Goal: Task Accomplishment & Management: Use online tool/utility

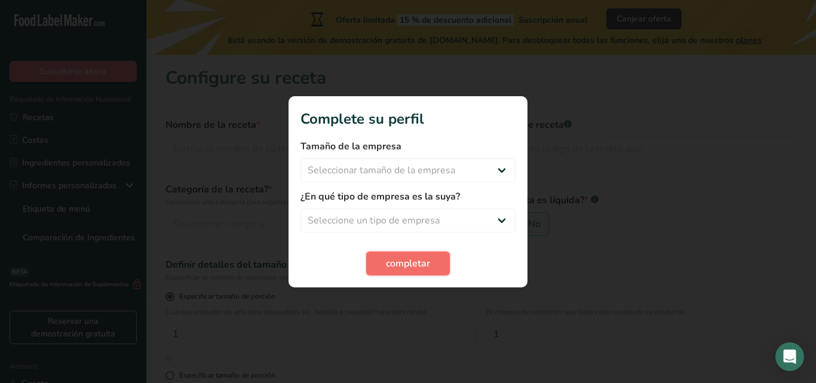
click at [400, 263] on span "completar" at bounding box center [408, 263] width 44 height 14
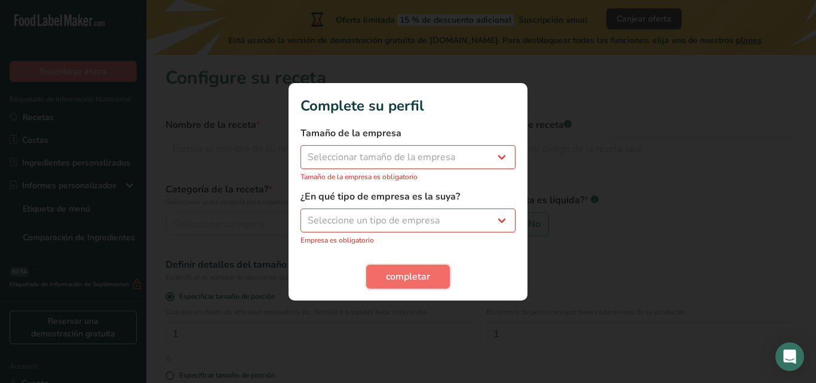
click at [409, 274] on span "completar" at bounding box center [408, 276] width 44 height 14
click at [501, 156] on select "Seleccionar tamaño de la empresa Menos de 10 empleados De 10 a 50 empleados De …" at bounding box center [407, 157] width 215 height 24
select select "1"
click at [300, 151] on select "Seleccionar tamaño de la empresa Menos de 10 empleados De 10 a 50 empleados De …" at bounding box center [407, 157] width 215 height 24
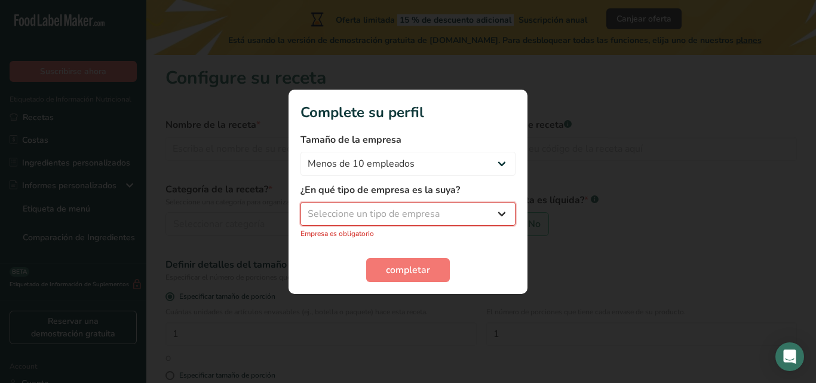
click at [491, 217] on select "Seleccione un tipo de empresa Fabricante de alimentos envasados Restaurante y c…" at bounding box center [407, 214] width 215 height 24
select select "1"
click at [300, 208] on select "Seleccione un tipo de empresa Fabricante de alimentos envasados Restaurante y c…" at bounding box center [407, 214] width 215 height 24
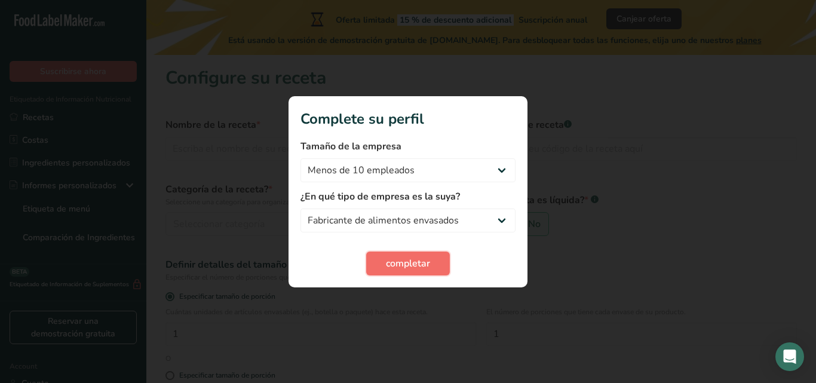
click at [412, 260] on span "completar" at bounding box center [408, 263] width 44 height 14
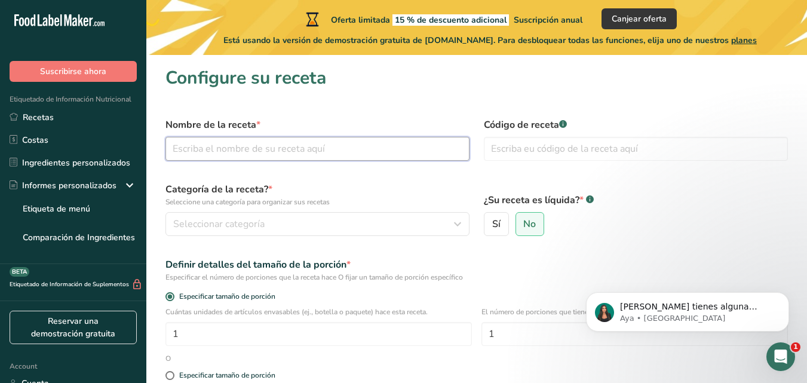
click at [320, 152] on input "text" at bounding box center [317, 149] width 304 height 24
type input "Jugo de limon"
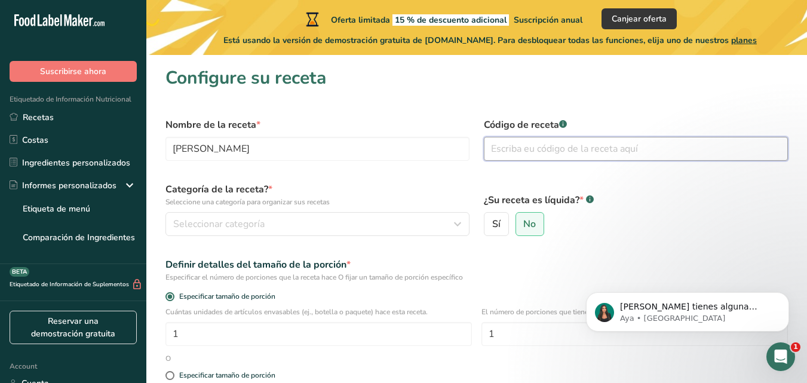
click at [509, 155] on input "text" at bounding box center [636, 149] width 304 height 24
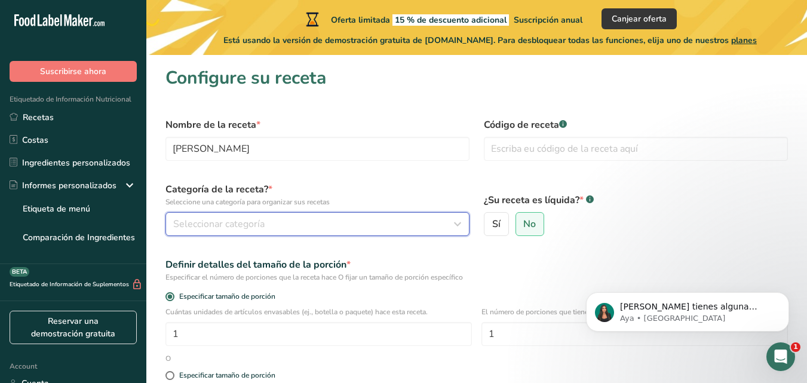
click at [282, 220] on div "Seleccionar categoría" at bounding box center [313, 224] width 281 height 14
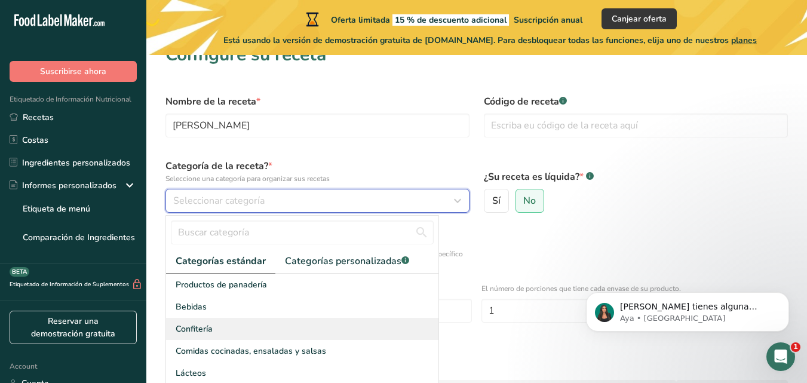
scroll to position [24, 0]
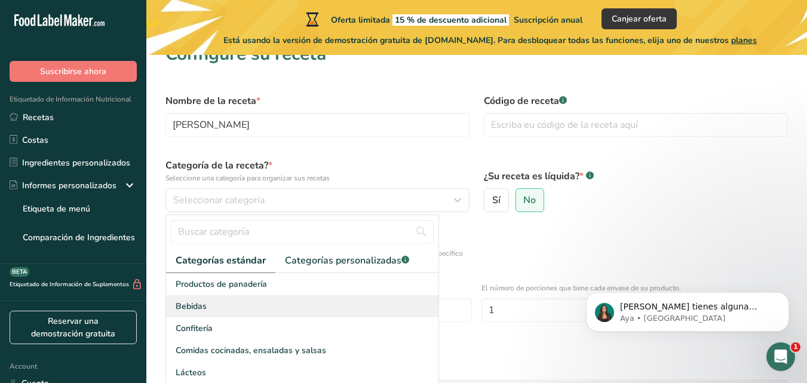
click at [192, 302] on span "Bebidas" at bounding box center [191, 306] width 31 height 13
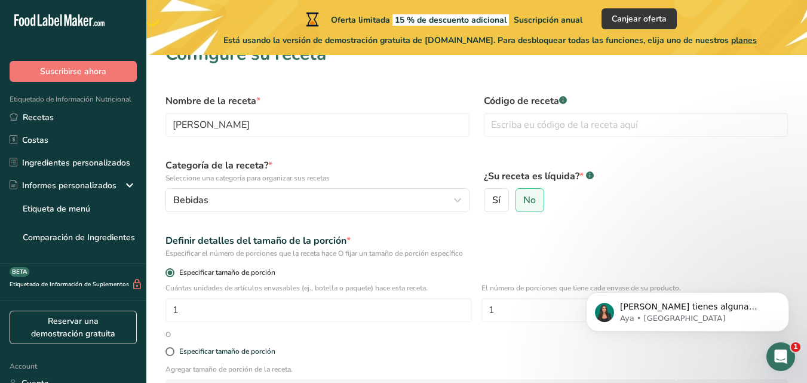
click at [167, 274] on span at bounding box center [169, 272] width 9 height 9
click at [167, 274] on input "Especificar tamaño de porción" at bounding box center [169, 273] width 8 height 8
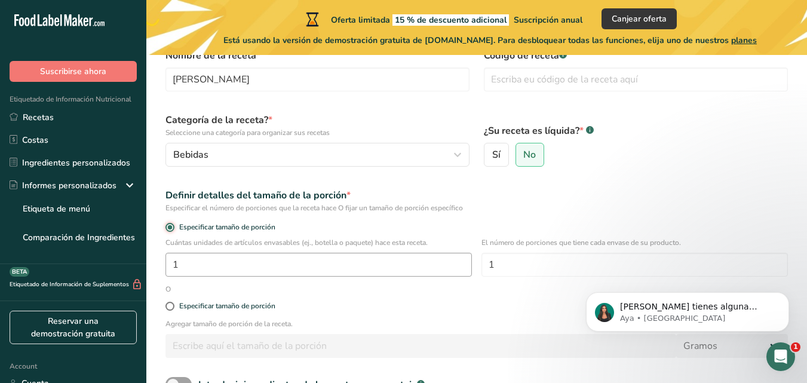
scroll to position [70, 0]
click at [371, 265] on input "1" at bounding box center [318, 264] width 306 height 24
click at [526, 262] on input "1" at bounding box center [634, 264] width 306 height 24
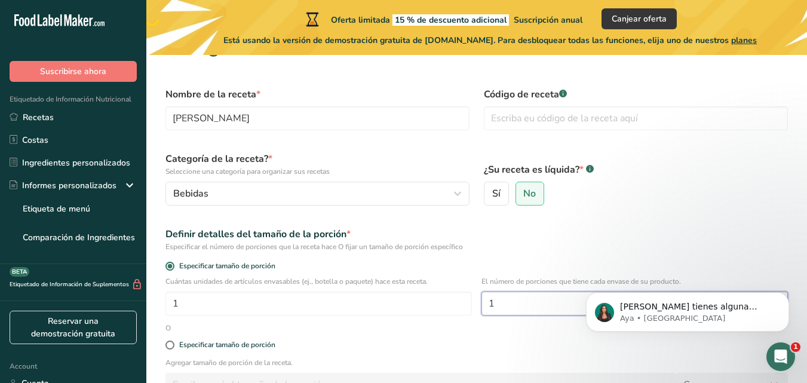
scroll to position [26, 0]
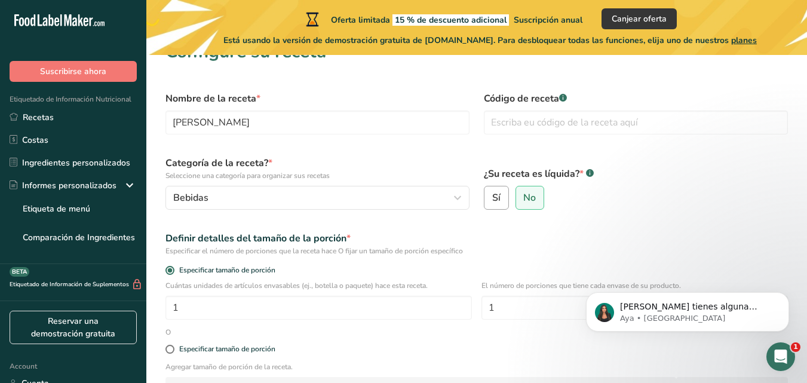
click at [496, 202] on span "Sí" at bounding box center [496, 198] width 8 height 12
click at [492, 202] on input "Sí" at bounding box center [488, 198] width 8 height 8
radio input "true"
radio input "false"
select select "22"
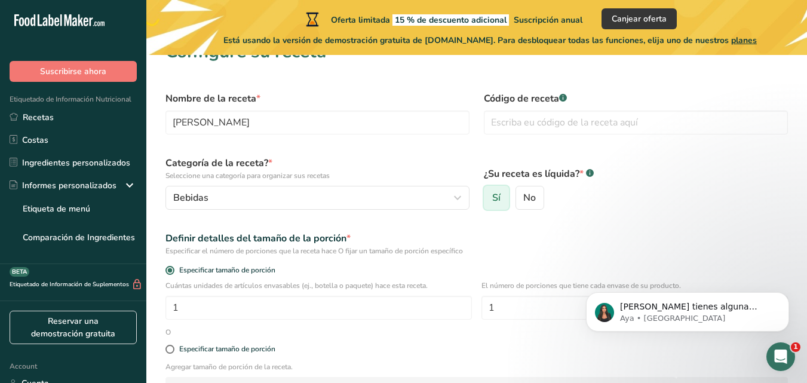
scroll to position [0, 0]
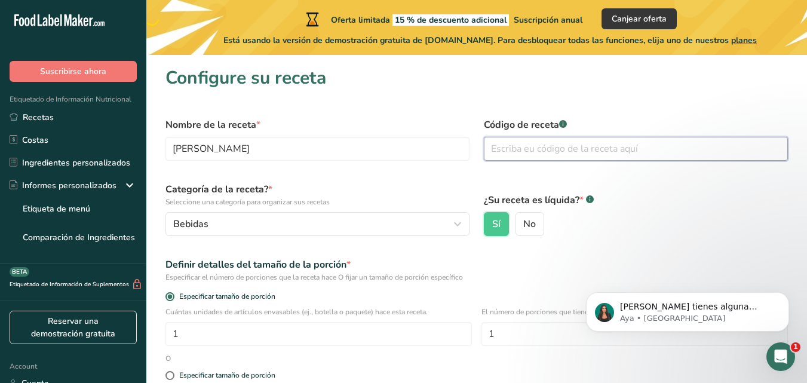
click at [520, 146] on input "text" at bounding box center [636, 149] width 304 height 24
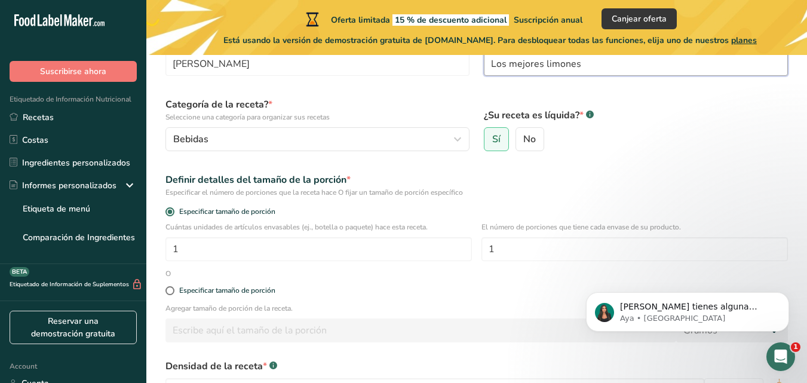
scroll to position [113, 0]
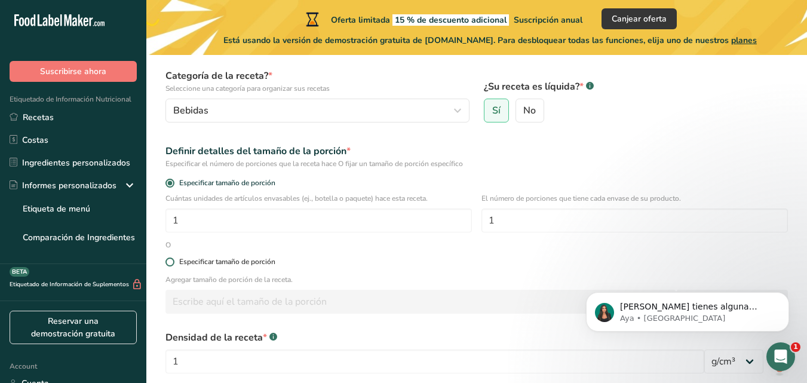
type input "Los mejores limones"
click at [171, 262] on span at bounding box center [169, 261] width 9 height 9
click at [171, 262] on input "Especificar tamaño de porción" at bounding box center [169, 262] width 8 height 8
radio input "true"
radio input "false"
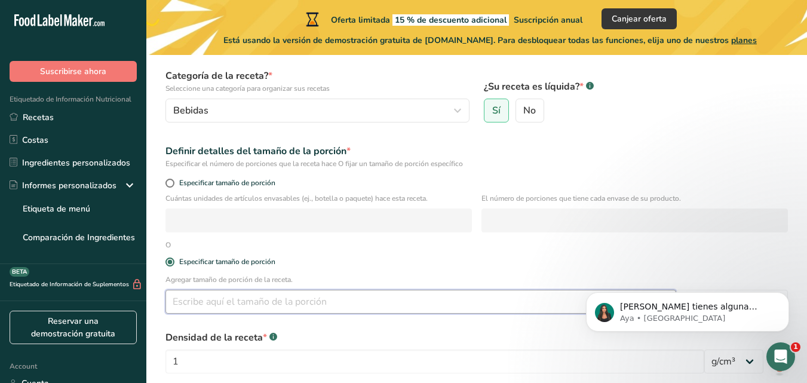
click at [196, 300] on input "number" at bounding box center [420, 302] width 511 height 24
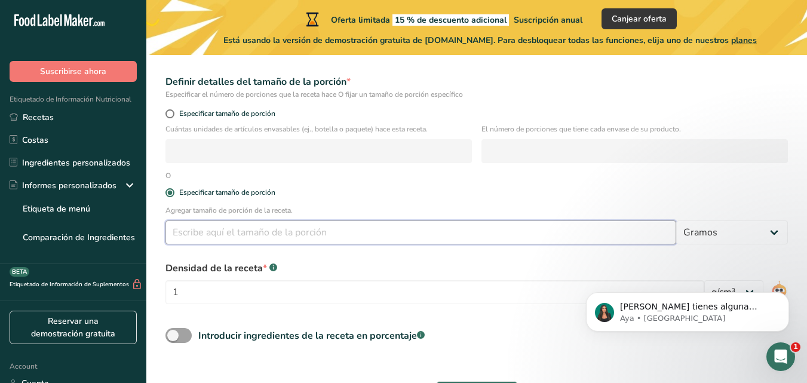
scroll to position [183, 0]
click at [208, 237] on input "number" at bounding box center [420, 232] width 511 height 24
drag, startPoint x: 214, startPoint y: 237, endPoint x: 168, endPoint y: 234, distance: 46.1
click at [168, 234] on input "100" at bounding box center [420, 232] width 511 height 24
type input "100"
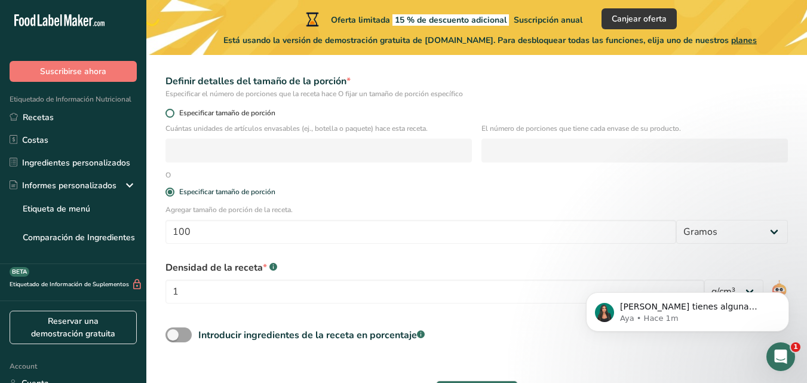
click at [170, 112] on span at bounding box center [169, 113] width 9 height 9
click at [170, 112] on input "Especificar tamaño de porción" at bounding box center [169, 113] width 8 height 8
radio input "true"
radio input "false"
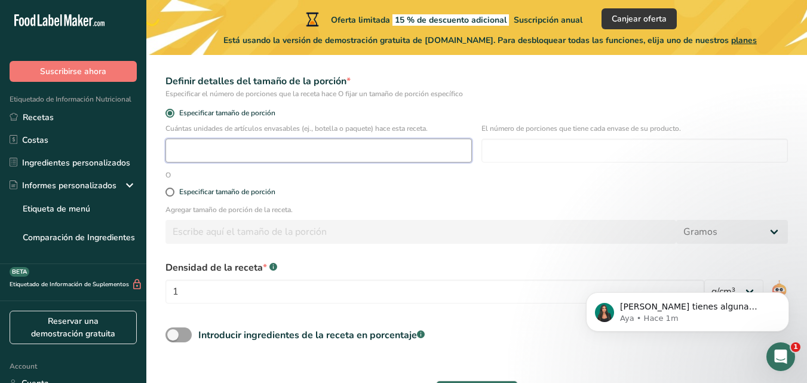
click at [180, 156] on input "number" at bounding box center [318, 151] width 306 height 24
type input "100"
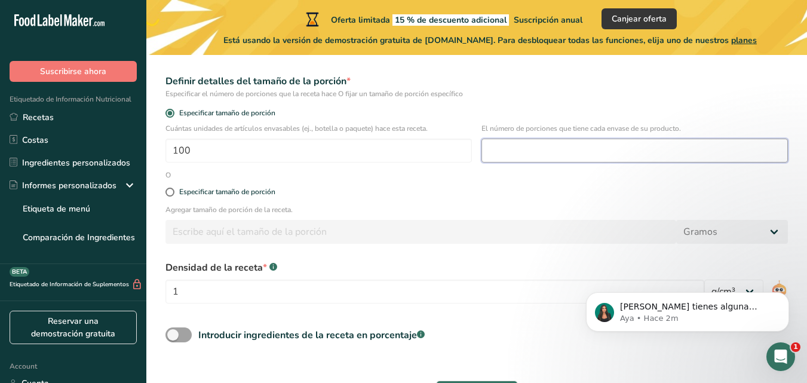
click at [531, 155] on input "number" at bounding box center [634, 151] width 306 height 24
type input "5"
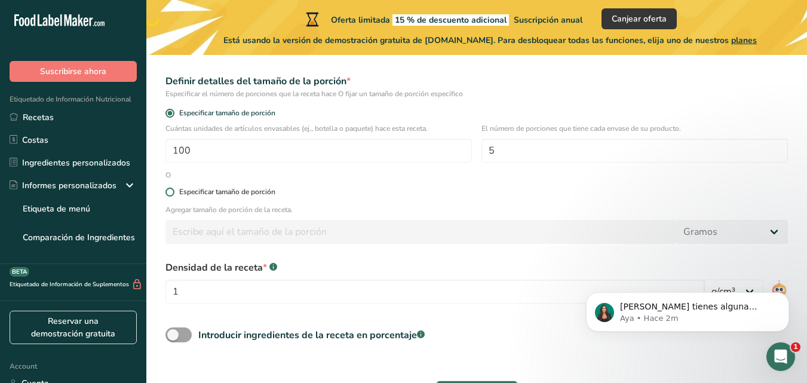
click at [170, 195] on span at bounding box center [169, 192] width 9 height 9
click at [170, 195] on input "Especificar tamaño de porción" at bounding box center [169, 192] width 8 height 8
radio input "true"
radio input "false"
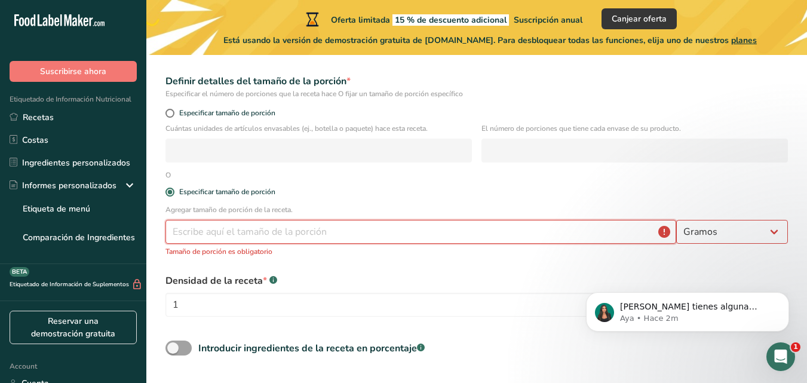
click at [191, 234] on input "number" at bounding box center [420, 232] width 511 height 24
click at [173, 111] on span at bounding box center [169, 113] width 9 height 9
click at [173, 111] on input "Especificar tamaño de porción" at bounding box center [169, 113] width 8 height 8
radio input "true"
radio input "false"
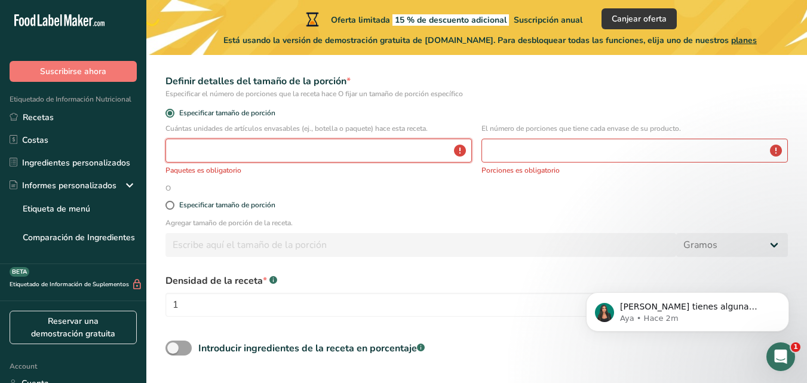
click at [195, 151] on input "number" at bounding box center [318, 151] width 306 height 24
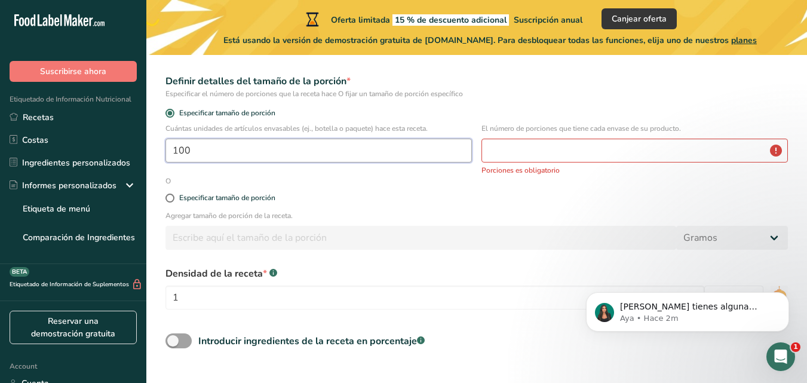
type input "100"
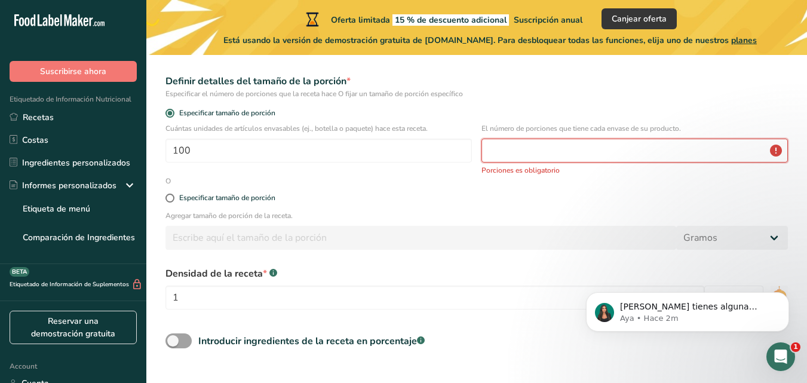
click at [520, 151] on input "number" at bounding box center [634, 151] width 306 height 24
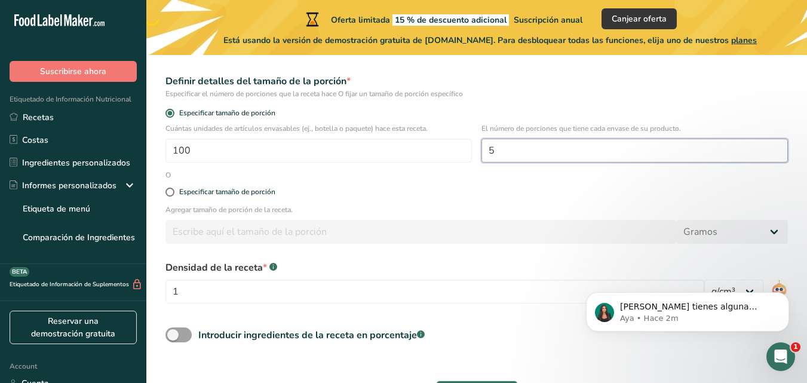
type input "5"
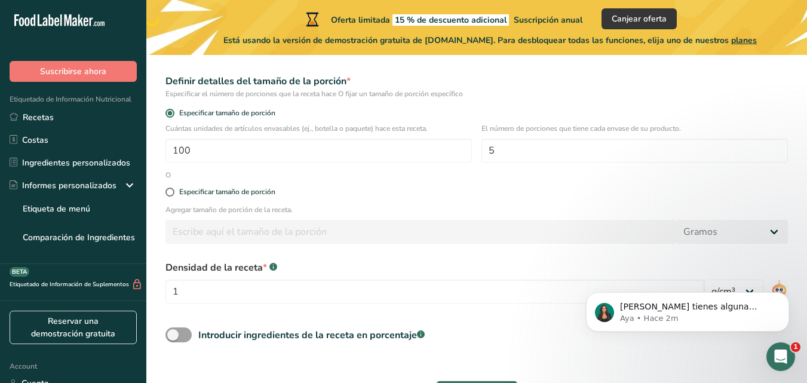
scroll to position [262, 0]
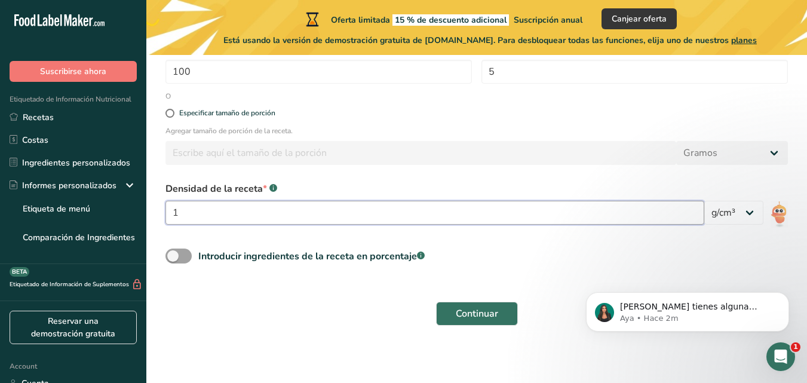
click at [215, 213] on input "1" at bounding box center [434, 213] width 539 height 24
click at [748, 211] on select "lb/pie³ g/cm³" at bounding box center [733, 213] width 59 height 24
click at [515, 214] on input "1" at bounding box center [434, 213] width 539 height 24
click at [339, 201] on input "11" at bounding box center [434, 213] width 539 height 24
type input "1.032"
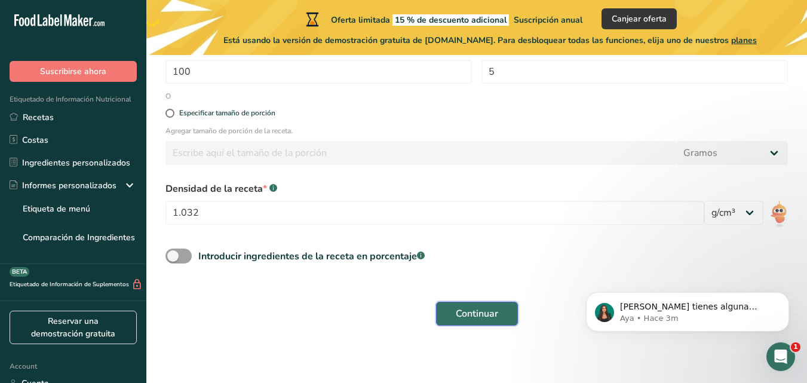
click at [444, 310] on button "Continuar" at bounding box center [477, 314] width 82 height 24
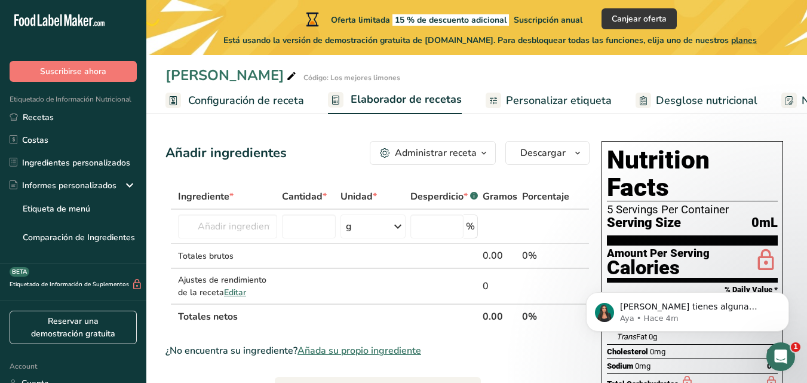
click at [222, 200] on span "Ingrediente *" at bounding box center [206, 196] width 56 height 14
click at [229, 224] on input "text" at bounding box center [227, 226] width 99 height 24
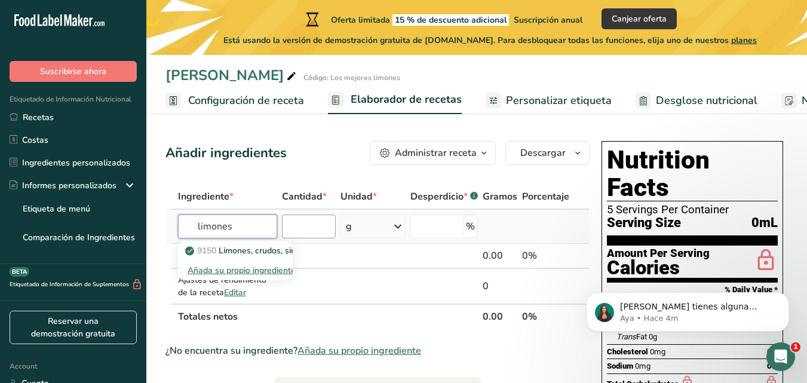
type input "limones"
click at [316, 229] on input "number" at bounding box center [309, 226] width 54 height 24
click at [235, 222] on input "text" at bounding box center [227, 226] width 99 height 24
type input "limones"
click at [239, 254] on p "9150 Limones, crudos, sin piel." at bounding box center [251, 250] width 126 height 13
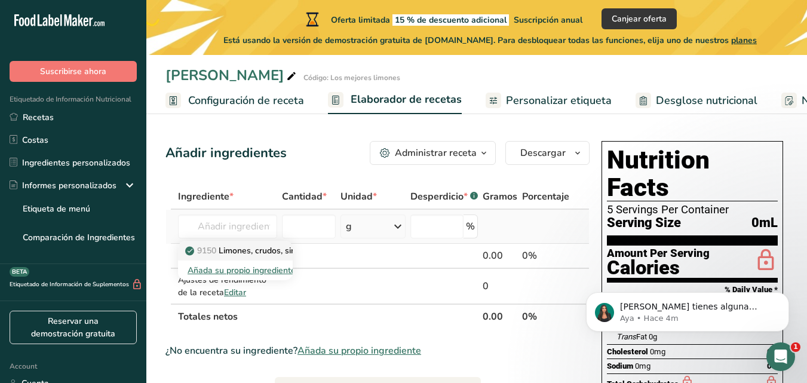
type input "Lemons, raw, without peel"
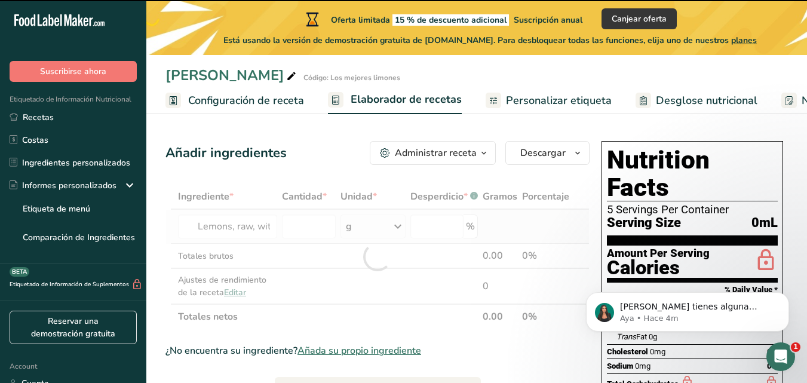
type input "0"
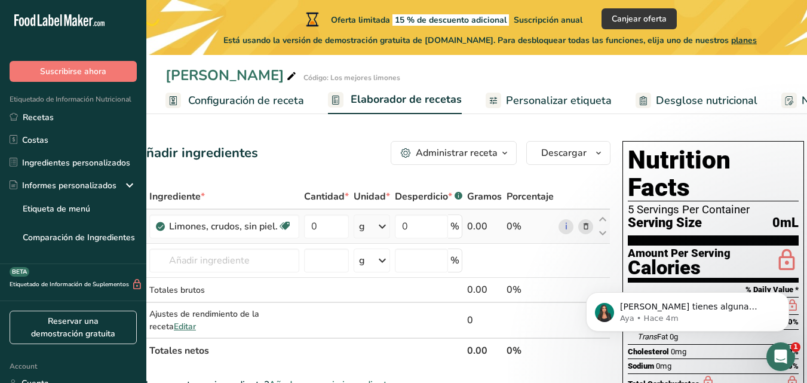
click at [380, 226] on icon at bounding box center [382, 227] width 14 height 22
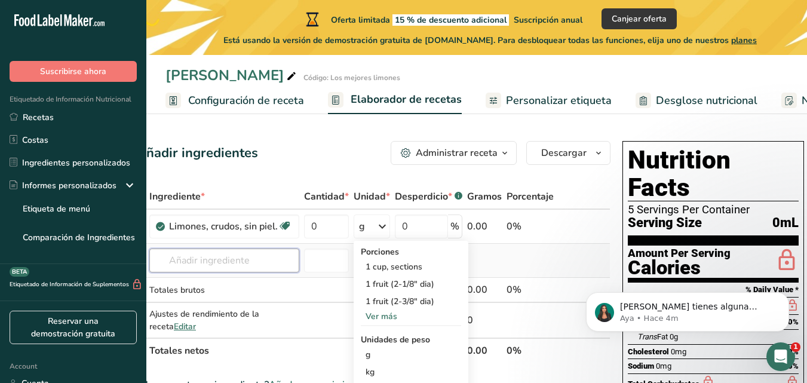
click at [257, 262] on input "text" at bounding box center [224, 260] width 150 height 24
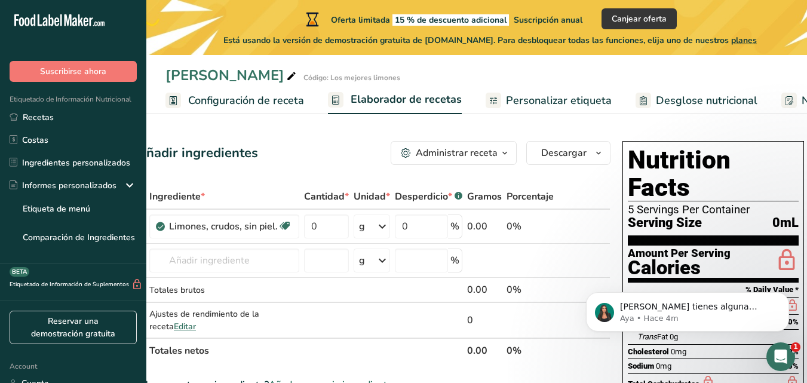
click at [529, 103] on span "Personalizar etiqueta" at bounding box center [559, 101] width 106 height 16
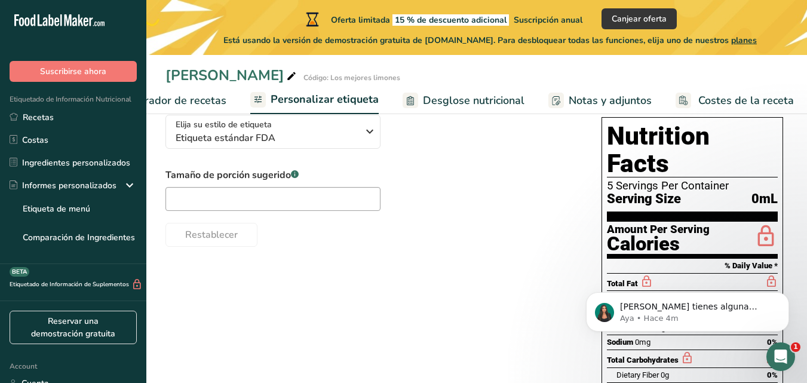
scroll to position [98, 0]
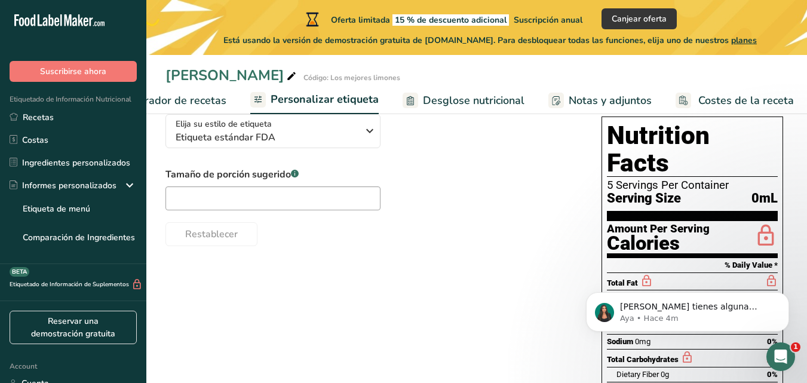
click at [666, 191] on span "Serving Size" at bounding box center [644, 198] width 74 height 15
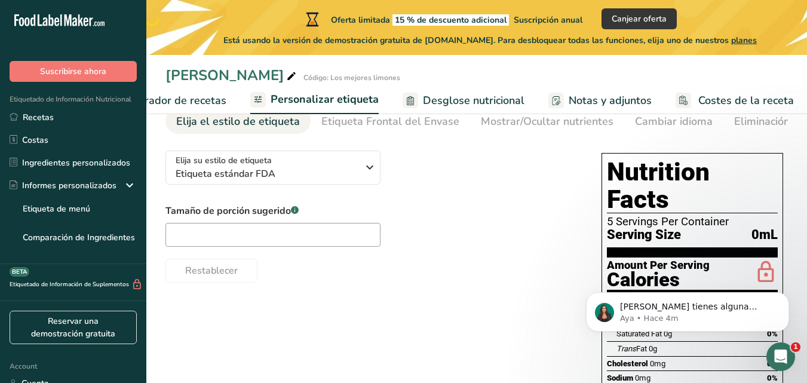
scroll to position [0, 0]
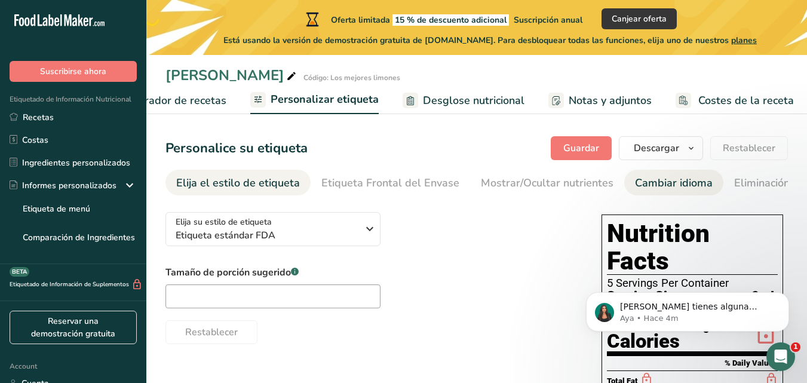
click at [641, 177] on div "Cambiar idioma" at bounding box center [674, 183] width 78 height 16
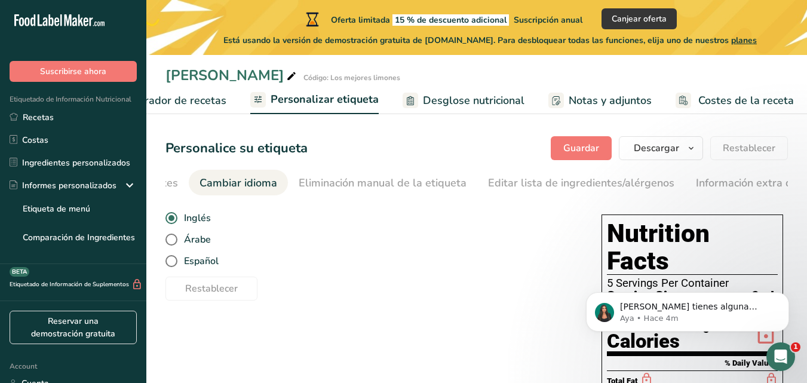
scroll to position [0, 449]
click at [176, 263] on span at bounding box center [171, 261] width 12 height 12
click at [173, 263] on input "Español" at bounding box center [169, 261] width 8 height 8
radio input "true"
radio input "false"
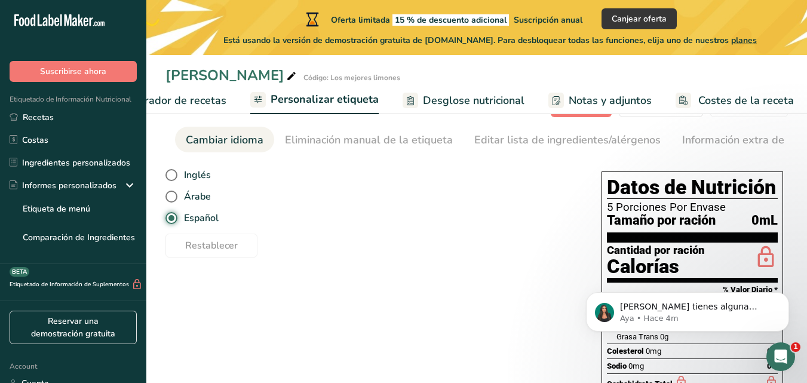
scroll to position [0, 0]
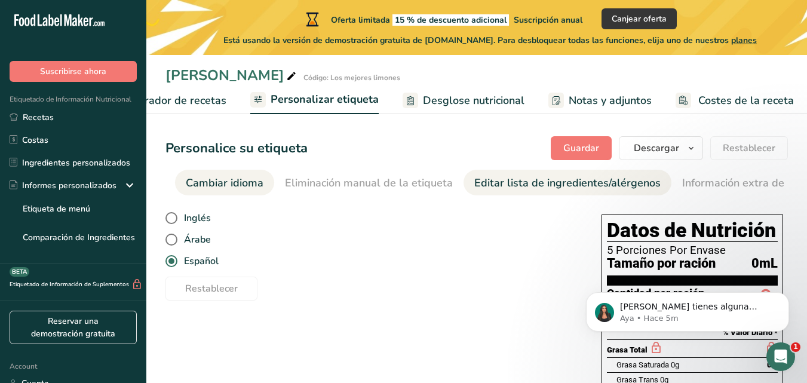
click at [480, 191] on link "Editar lista de ingredientes/alérgenos" at bounding box center [567, 183] width 186 height 27
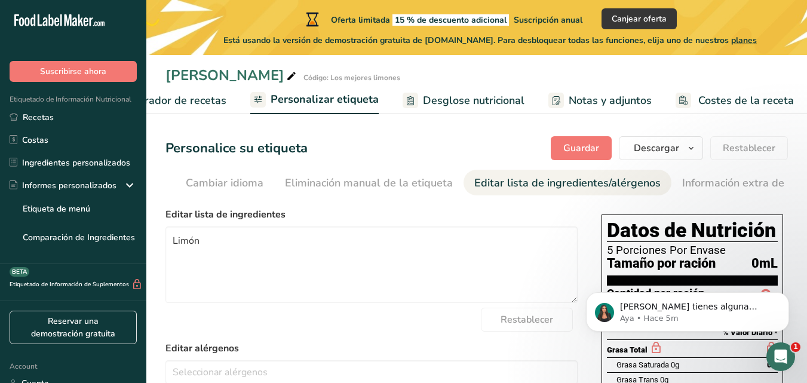
scroll to position [0, 493]
click at [615, 232] on h1 "Datos de Nutrición" at bounding box center [692, 231] width 171 height 22
click at [610, 234] on h1 "Datos de Nutrición" at bounding box center [692, 231] width 171 height 22
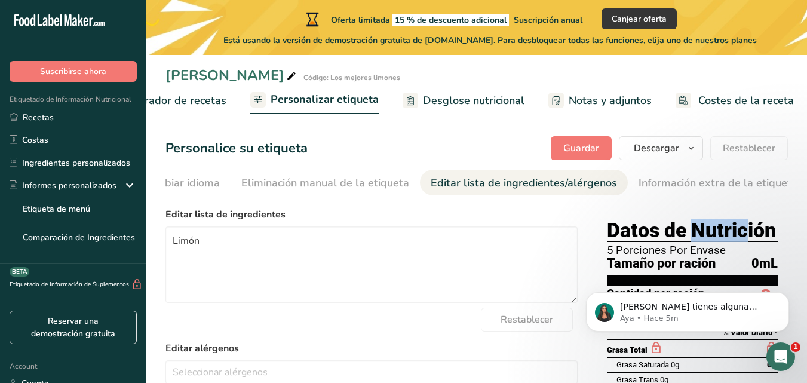
click at [610, 234] on h1 "Datos de Nutrición" at bounding box center [692, 231] width 171 height 22
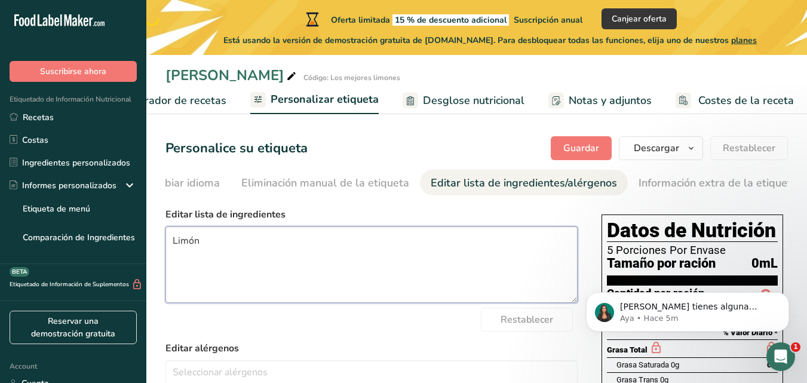
click at [563, 247] on textarea "Limón" at bounding box center [371, 264] width 412 height 76
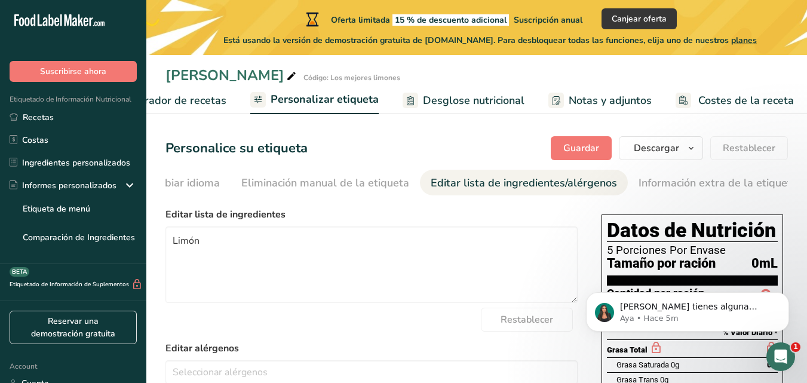
click at [677, 176] on div "Información extra de la etiqueta" at bounding box center [718, 183] width 159 height 16
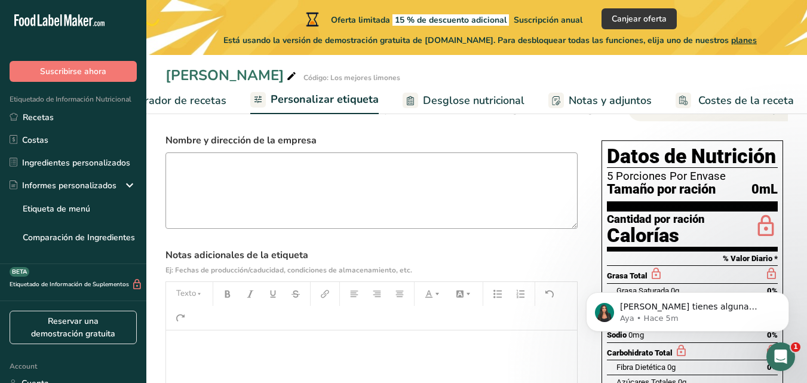
scroll to position [75, 0]
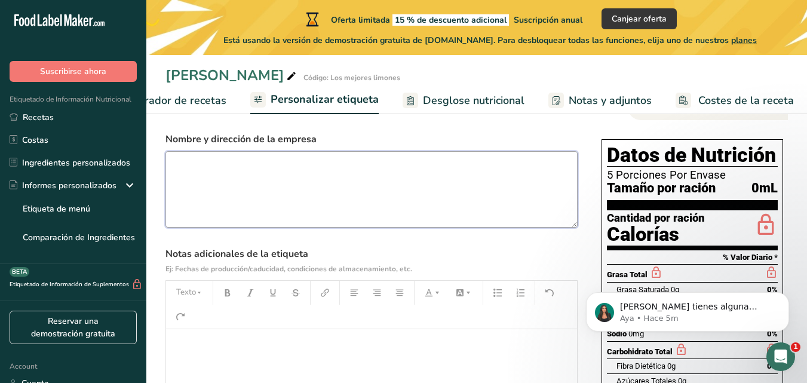
click at [226, 207] on textarea at bounding box center [371, 189] width 412 height 76
type textarea "TOKI HIE"
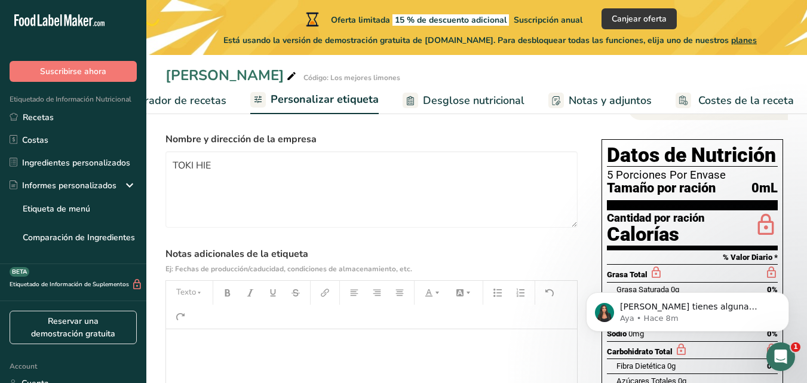
click at [363, 239] on section "Nombre y dirección de la empresa TOKI HIE Notas adicionales de la etiqueta Ej: …" at bounding box center [371, 320] width 412 height 376
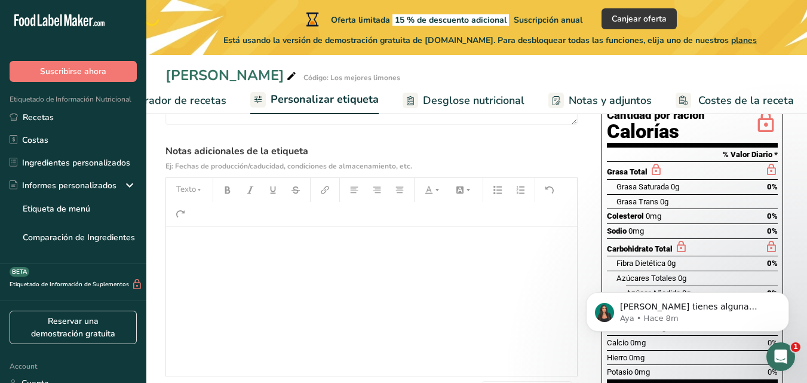
scroll to position [179, 0]
click at [222, 254] on div "﻿" at bounding box center [371, 300] width 411 height 149
click at [232, 239] on p "G" at bounding box center [371, 242] width 399 height 14
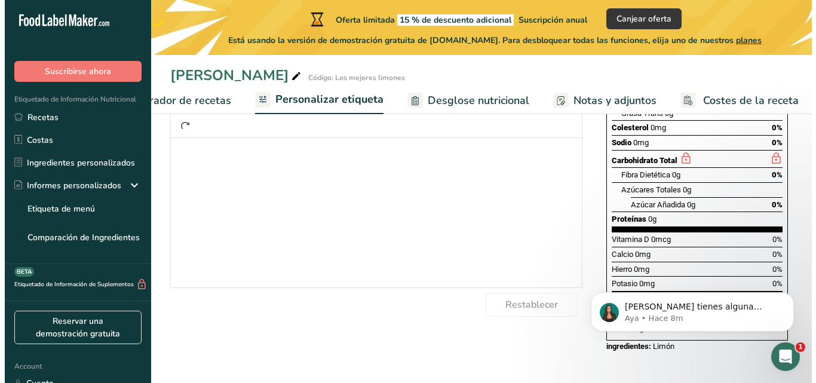
scroll to position [0, 0]
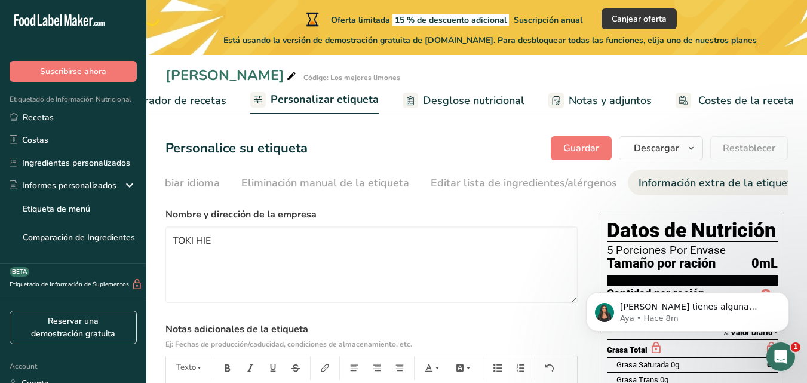
click at [571, 107] on span "Notas y adjuntos" at bounding box center [610, 101] width 83 height 16
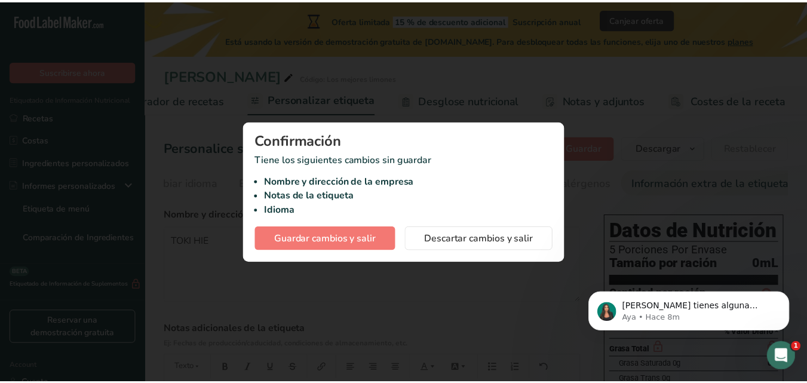
scroll to position [0, 226]
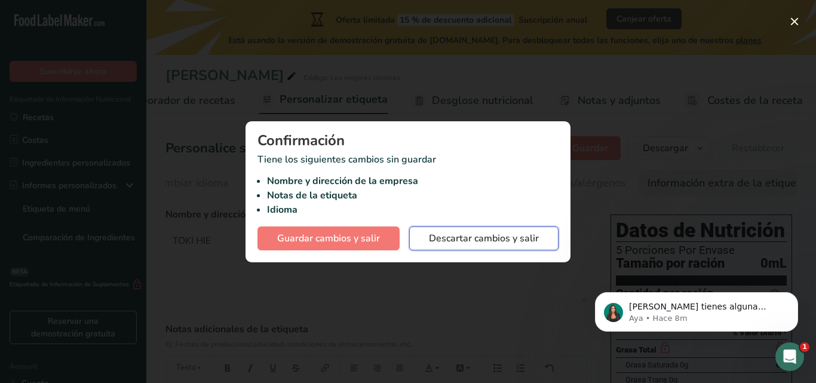
click at [447, 240] on span "Descartar cambios y salir" at bounding box center [484, 238] width 110 height 14
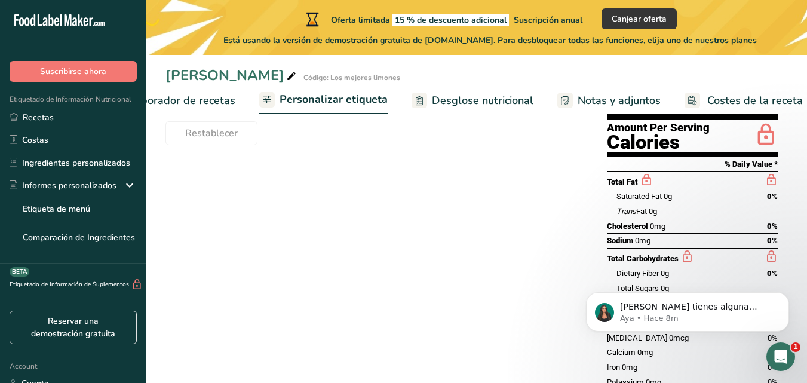
scroll to position [199, 0]
click at [210, 106] on span "Elaborador de recetas" at bounding box center [180, 101] width 111 height 16
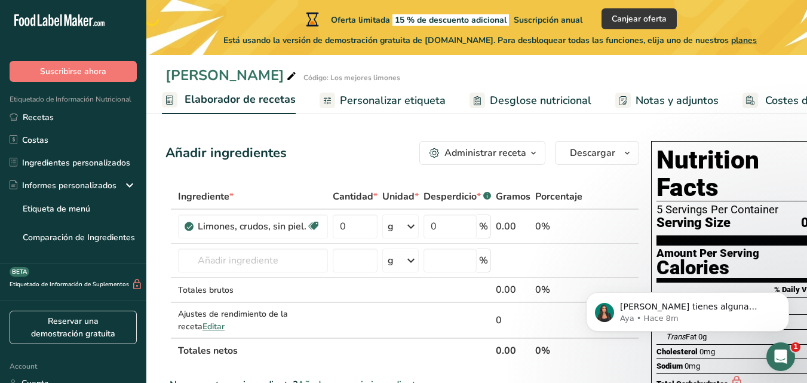
click at [362, 105] on span "Personalizar etiqueta" at bounding box center [393, 101] width 106 height 16
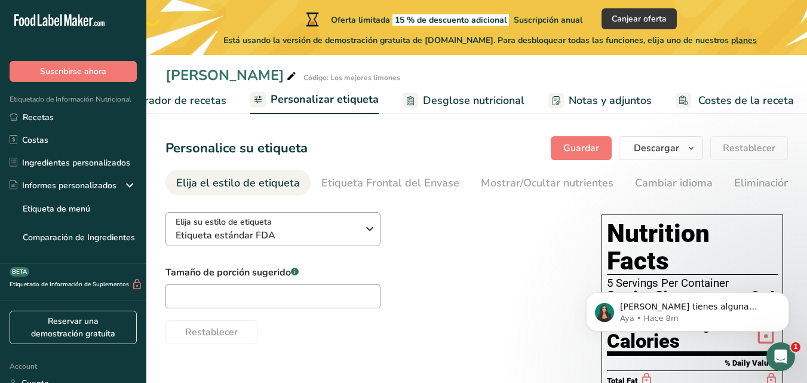
scroll to position [38, 0]
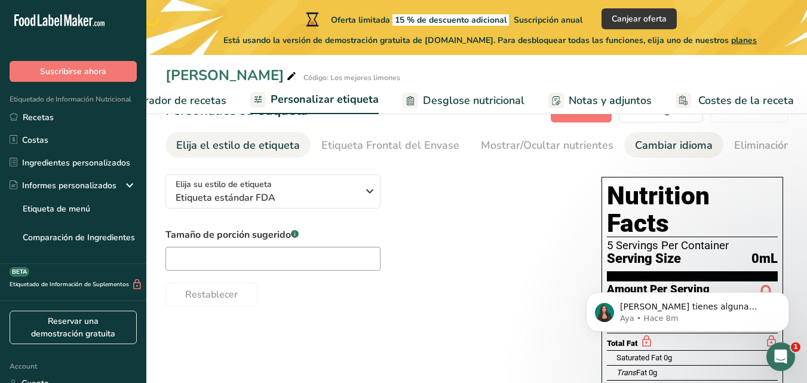
click at [663, 157] on link "Cambiar idioma" at bounding box center [674, 145] width 78 height 27
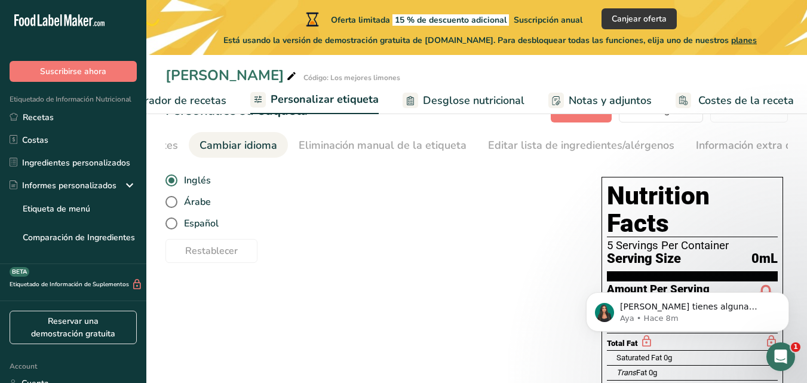
scroll to position [0, 449]
click at [168, 229] on span at bounding box center [171, 223] width 12 height 12
click at [168, 228] on input "Español" at bounding box center [169, 224] width 8 height 8
radio input "true"
radio input "false"
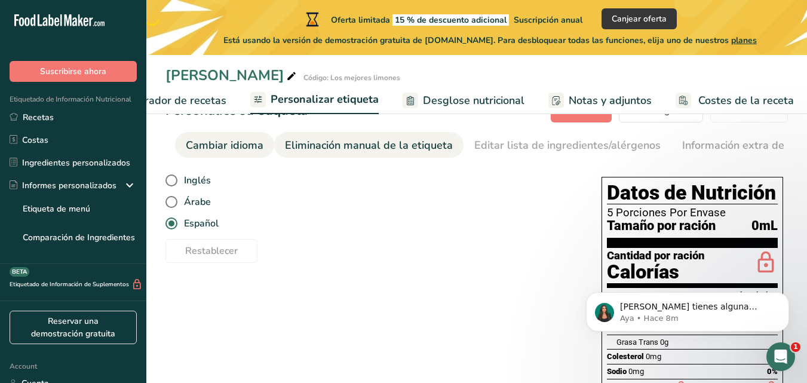
click at [342, 149] on div "Eliminación manual de la etiqueta" at bounding box center [369, 145] width 168 height 16
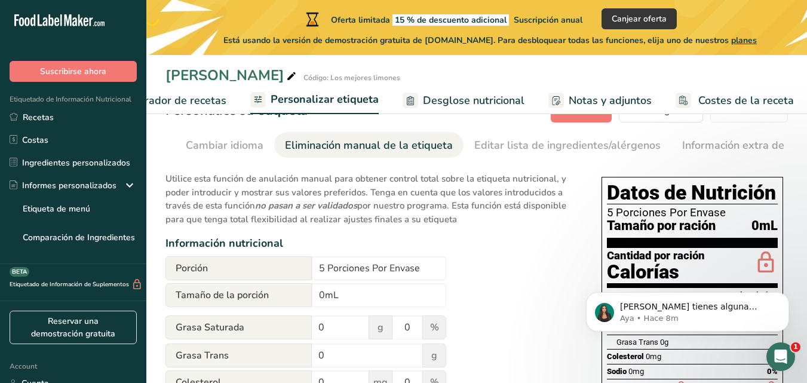
scroll to position [0, 493]
click at [323, 297] on input "0mL" at bounding box center [379, 295] width 134 height 24
click at [326, 298] on input "0mL" at bounding box center [379, 295] width 134 height 24
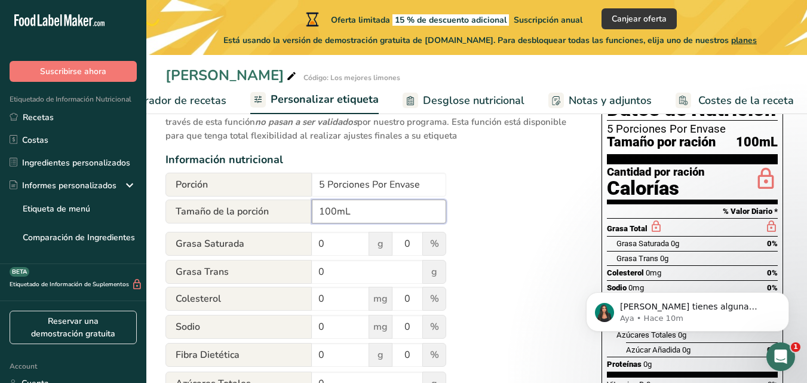
scroll to position [122, 0]
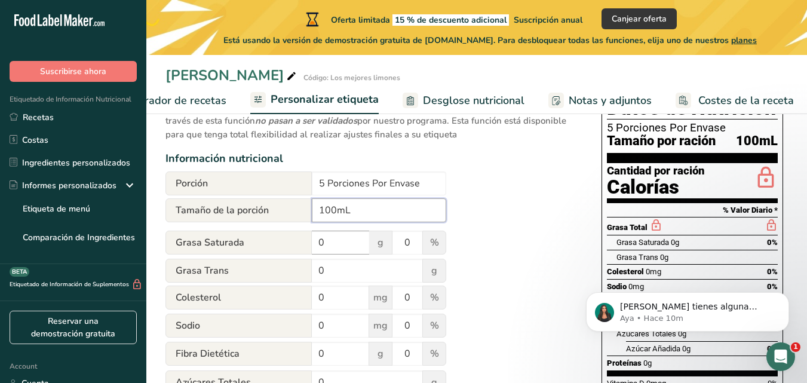
type input "100mL"
click at [359, 247] on input "0" at bounding box center [340, 243] width 57 height 24
type input "0.1"
click at [419, 250] on input "0" at bounding box center [407, 243] width 30 height 24
type input "0.1"
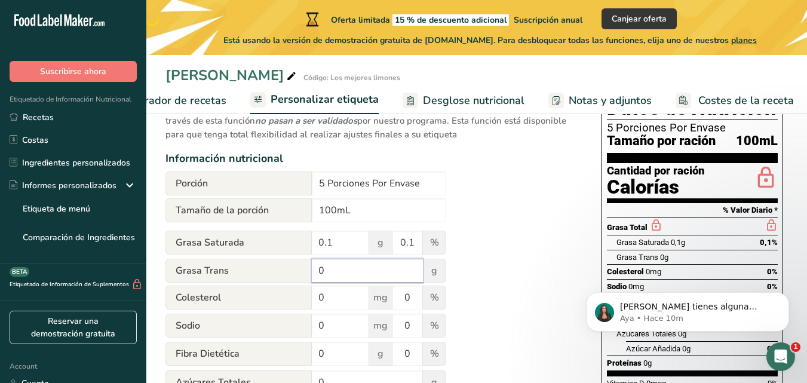
click at [341, 280] on input "0" at bounding box center [367, 271] width 111 height 24
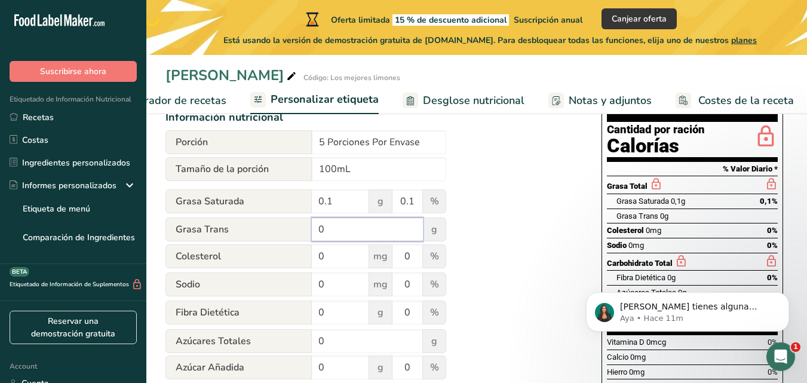
scroll to position [165, 0]
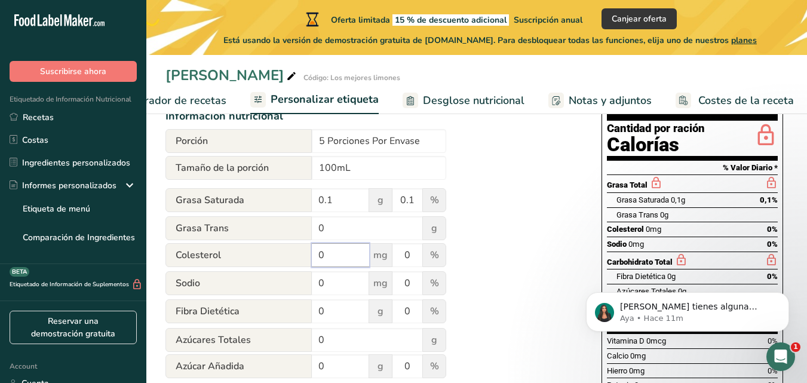
click at [339, 266] on input "0" at bounding box center [340, 255] width 57 height 24
click at [336, 285] on input "0" at bounding box center [340, 283] width 57 height 24
type input "1"
click at [417, 295] on input "0" at bounding box center [407, 283] width 30 height 24
type input "1"
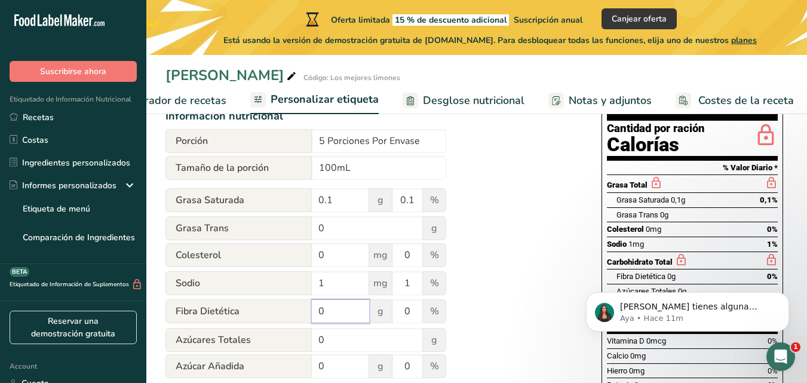
click at [352, 316] on input "0" at bounding box center [340, 311] width 57 height 24
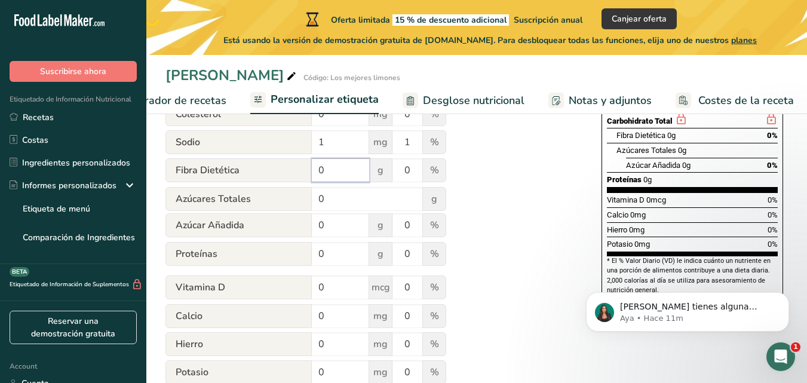
scroll to position [309, 0]
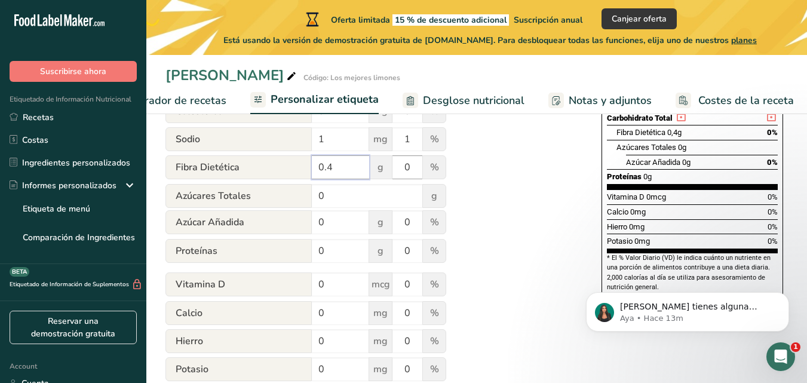
type input "0.4"
click at [418, 169] on input "0" at bounding box center [407, 167] width 30 height 24
type input "0.4"
click at [352, 197] on input "0" at bounding box center [367, 196] width 111 height 24
click at [324, 199] on input "02.5" at bounding box center [367, 196] width 111 height 24
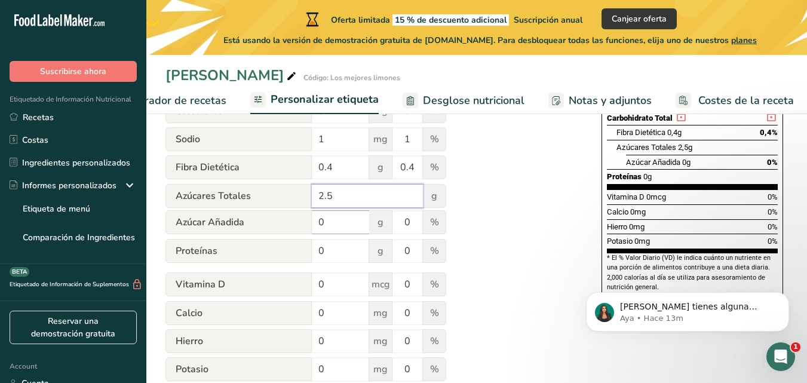
type input "2.5"
click at [348, 233] on input "0" at bounding box center [340, 222] width 57 height 24
click at [352, 259] on input "0" at bounding box center [340, 251] width 57 height 24
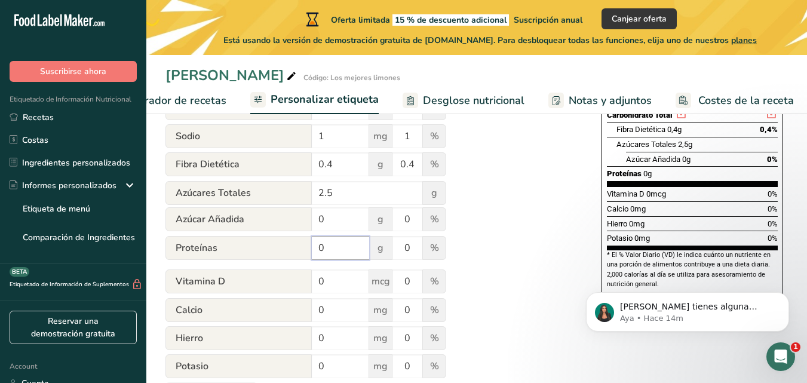
scroll to position [314, 0]
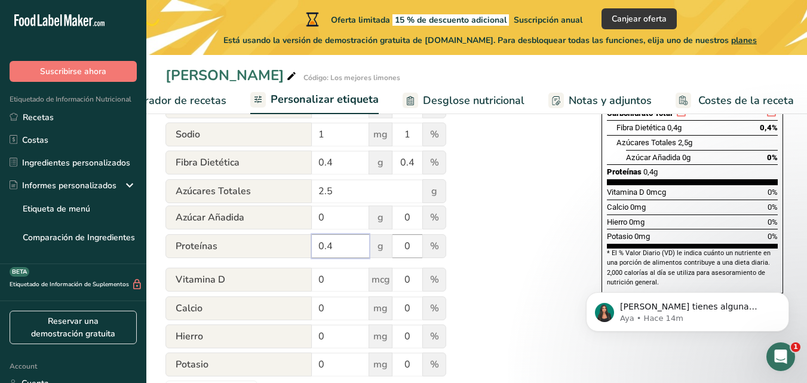
type input "0.4"
click at [414, 247] on input "0" at bounding box center [407, 246] width 30 height 24
type input "0.4"
click at [350, 284] on input "0" at bounding box center [340, 280] width 57 height 24
click at [340, 311] on input "0" at bounding box center [340, 308] width 57 height 24
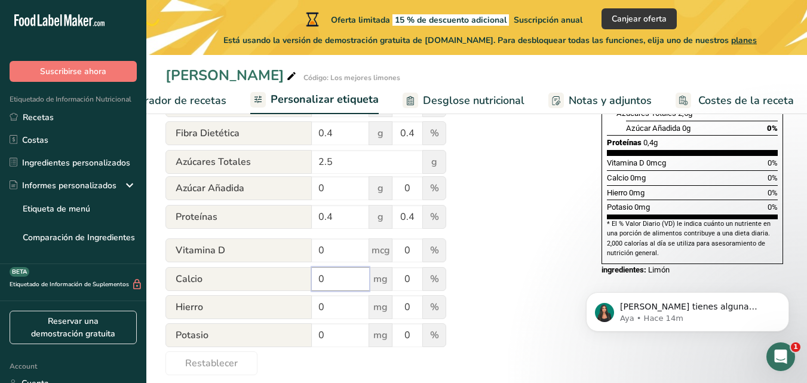
scroll to position [357, 0]
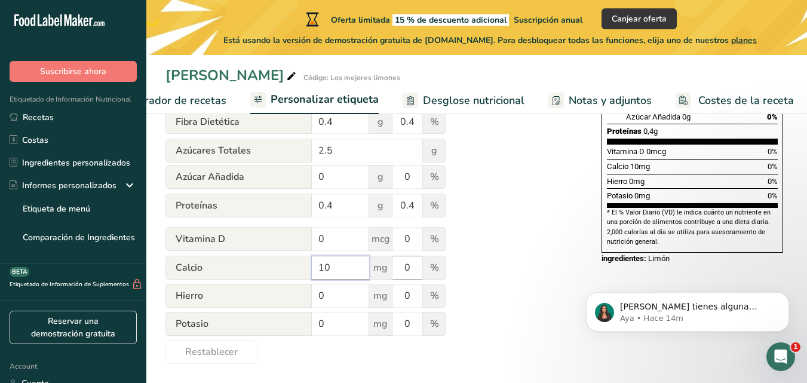
type input "10"
click at [420, 268] on input "0" at bounding box center [407, 268] width 30 height 24
type input "6"
click at [350, 264] on input "10" at bounding box center [340, 268] width 57 height 24
type input "1"
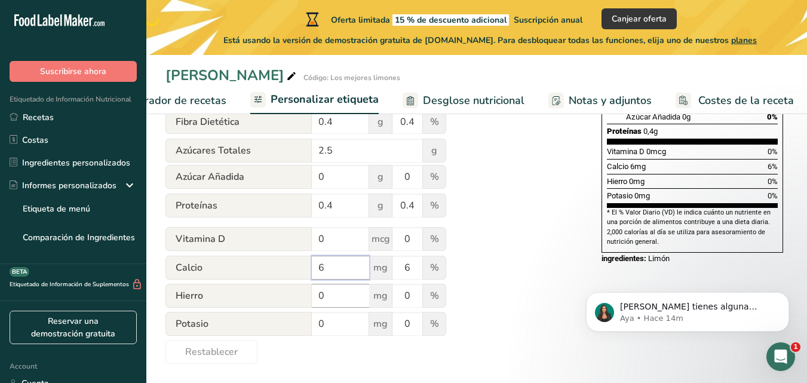
type input "6"
click at [350, 295] on input "0" at bounding box center [340, 296] width 57 height 24
type input "0.2"
click at [409, 299] on input "0" at bounding box center [407, 296] width 30 height 24
type input "0.2"
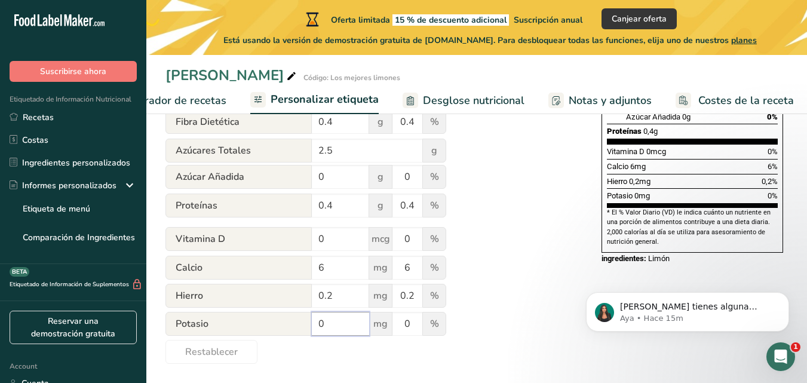
click at [348, 326] on input "0" at bounding box center [340, 324] width 57 height 24
type input "0"
type input "110"
click at [420, 323] on input "0" at bounding box center [407, 324] width 30 height 24
type input "110"
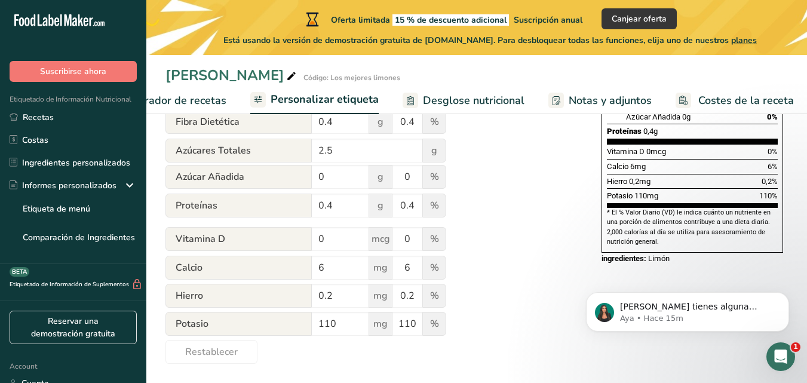
click at [493, 346] on div "Utilice esta función de anulación manual para obtener control total sobre la et…" at bounding box center [371, 105] width 412 height 515
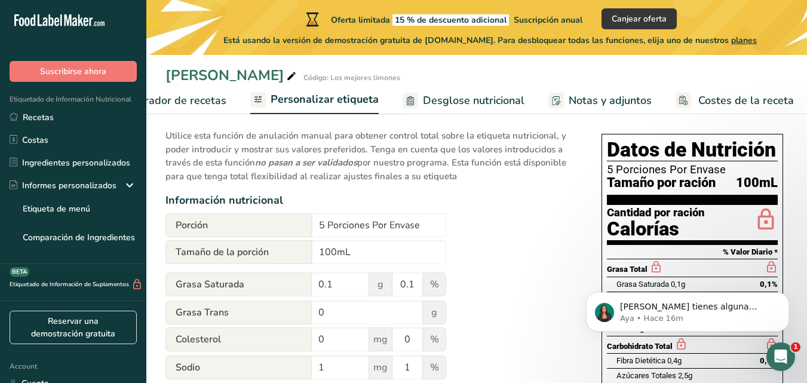
scroll to position [81, 0]
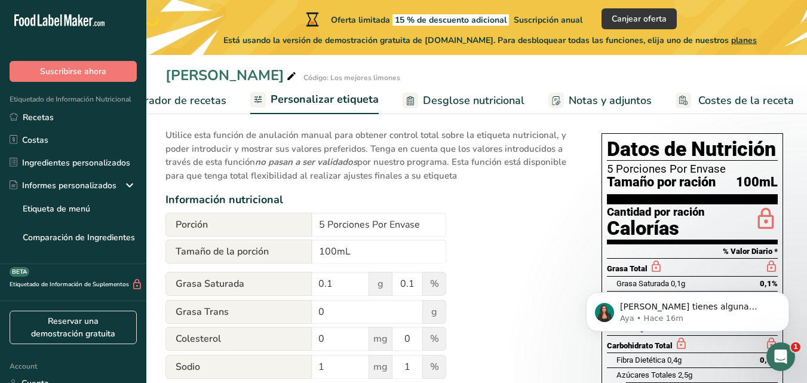
click at [752, 218] on div "Si tienes alguna pregunta no dudes en consultarnos. ¡Estamos aquí para ayudarte…" at bounding box center [688, 256] width 220 height 149
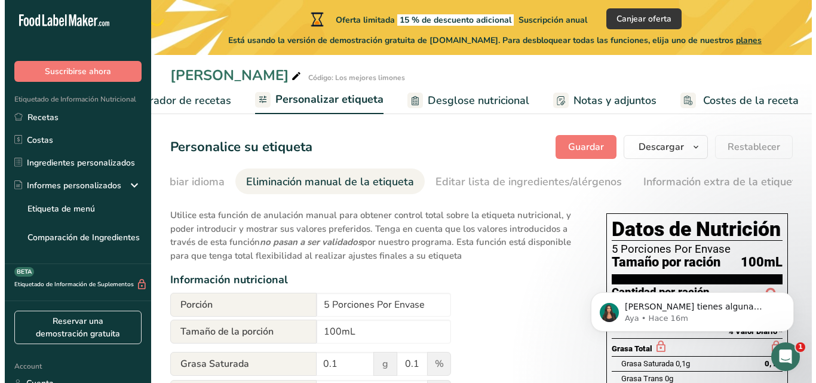
scroll to position [1, 0]
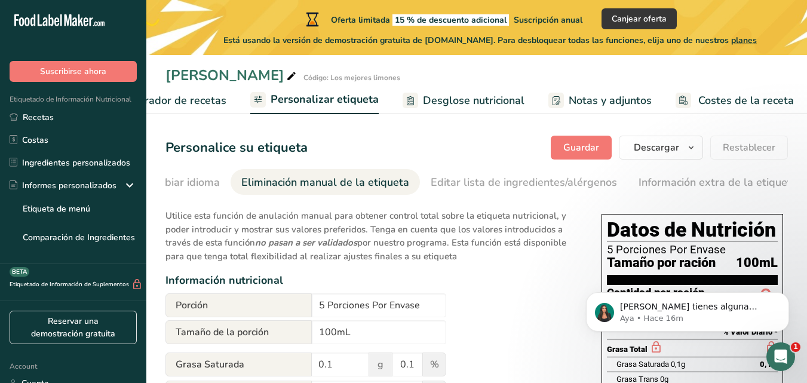
click at [473, 99] on span "Desglose nutricional" at bounding box center [474, 101] width 102 height 16
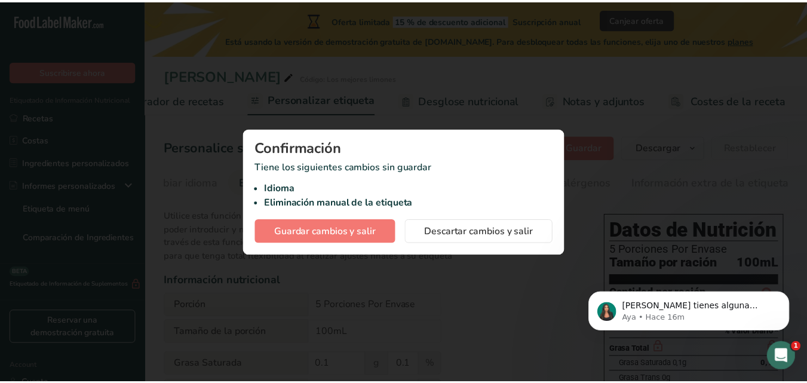
scroll to position [0, 226]
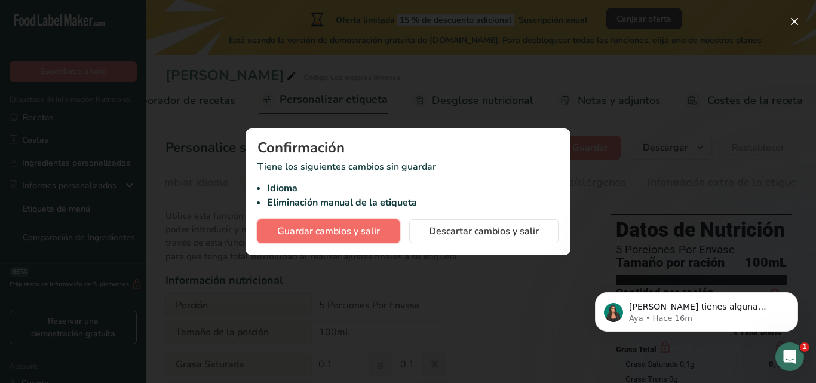
click at [378, 234] on span "Guardar cambios y salir" at bounding box center [328, 231] width 103 height 14
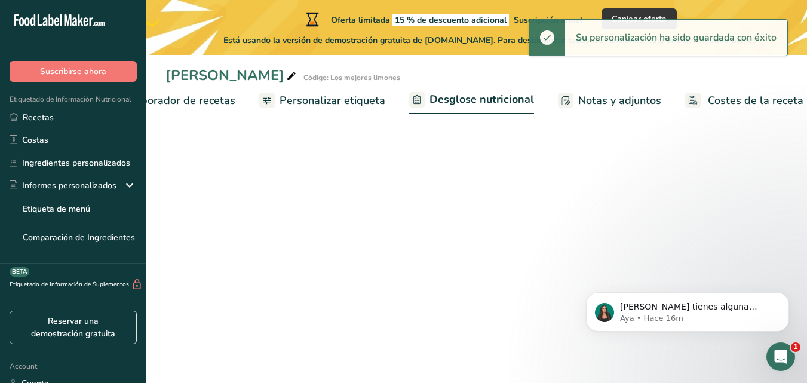
select select "Calories"
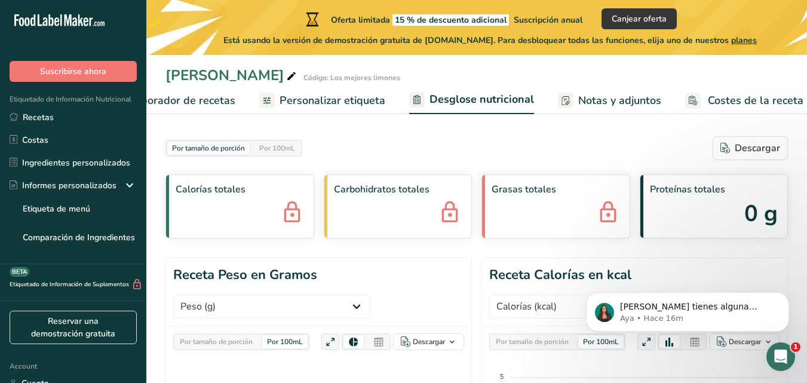
click at [336, 97] on span "Personalizar etiqueta" at bounding box center [333, 101] width 106 height 16
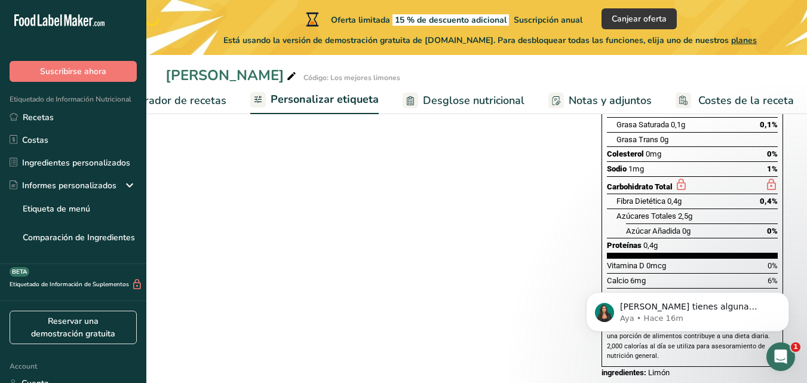
scroll to position [240, 0]
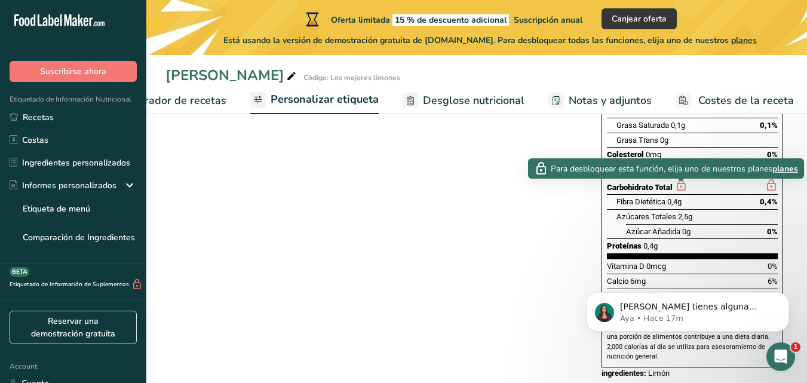
click at [681, 188] on icon at bounding box center [680, 185] width 13 height 15
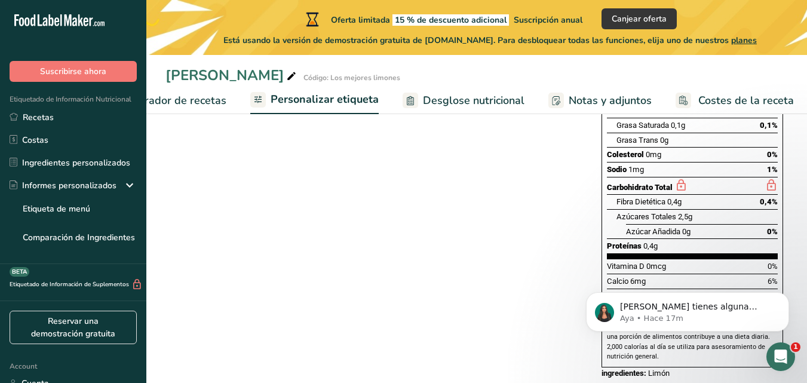
click at [681, 188] on icon at bounding box center [680, 185] width 13 height 15
click at [531, 215] on div "Elija su estilo de etiqueta Etiqueta estándar FDA EE. UU. (FDA) Etiqueta estánd…" at bounding box center [476, 177] width 622 height 428
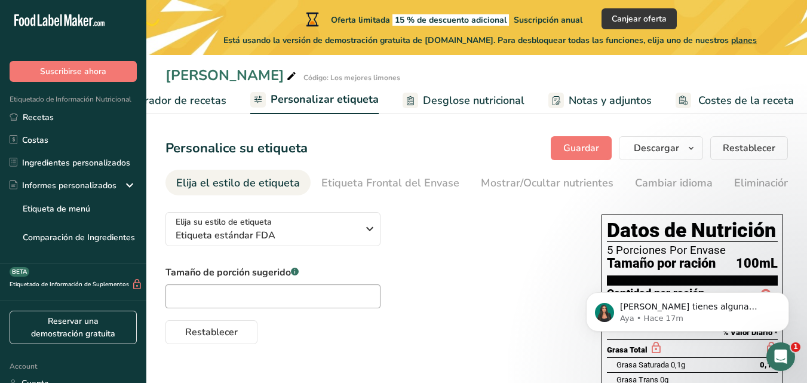
scroll to position [0, 199]
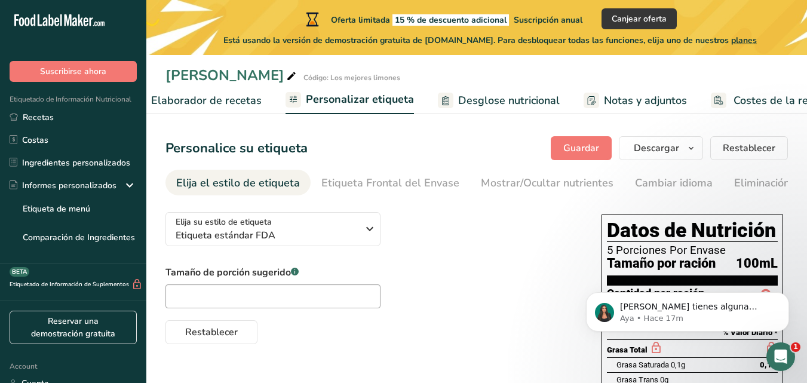
click at [216, 102] on span "Elaborador de recetas" at bounding box center [206, 101] width 111 height 16
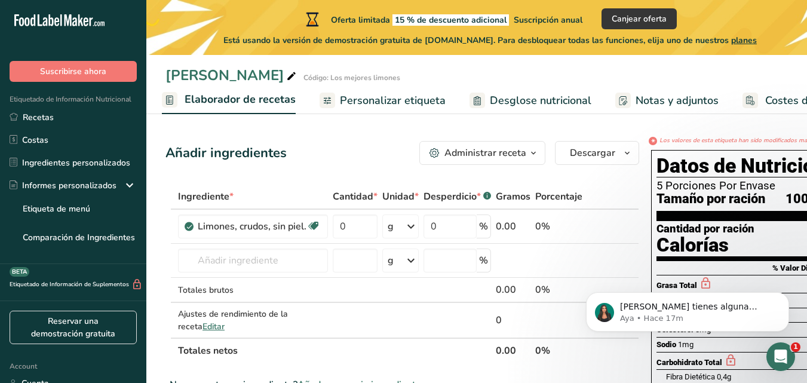
click at [379, 98] on span "Personalizar etiqueta" at bounding box center [393, 101] width 106 height 16
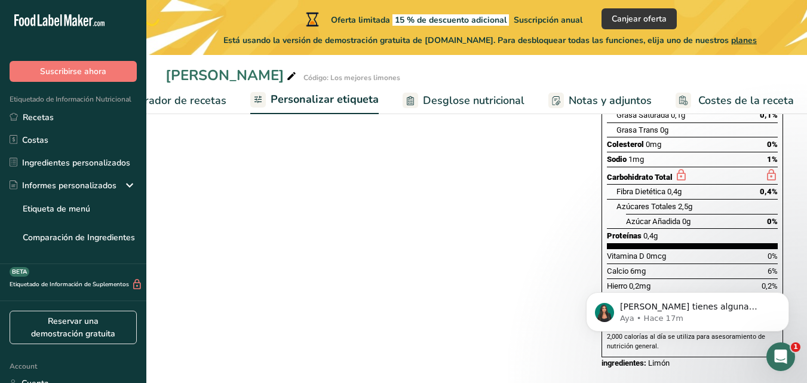
scroll to position [269, 0]
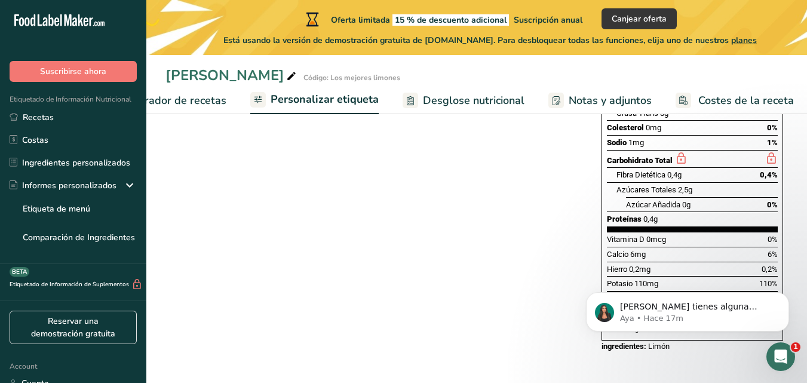
click at [669, 344] on body "Si tienes alguna pregunta no dudes en consultarnos. ¡Estamos aquí para ayudarte…" at bounding box center [687, 309] width 229 height 74
click at [631, 344] on body "Si tienes alguna pregunta no dudes en consultarnos. ¡Estamos aquí para ayudarte…" at bounding box center [687, 309] width 229 height 74
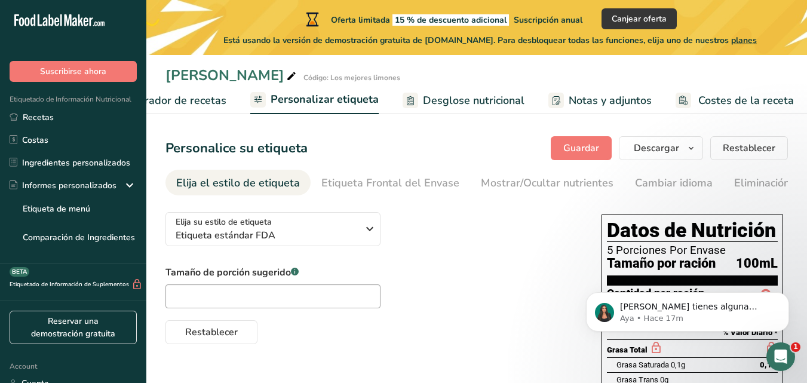
click at [722, 94] on span "Costes de la receta" at bounding box center [746, 101] width 96 height 16
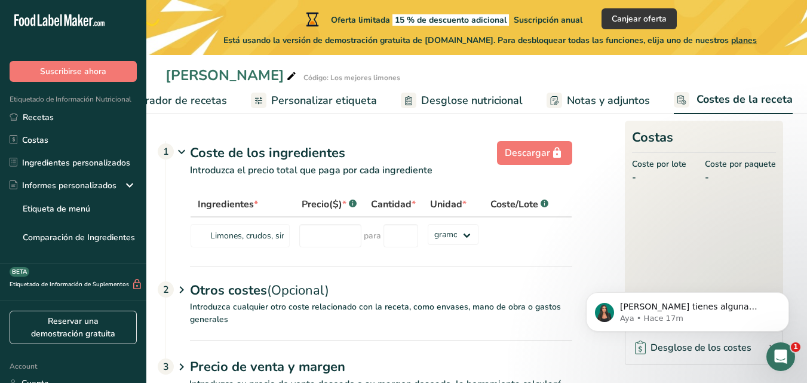
click at [292, 100] on span "Personalizar etiqueta" at bounding box center [324, 101] width 106 height 16
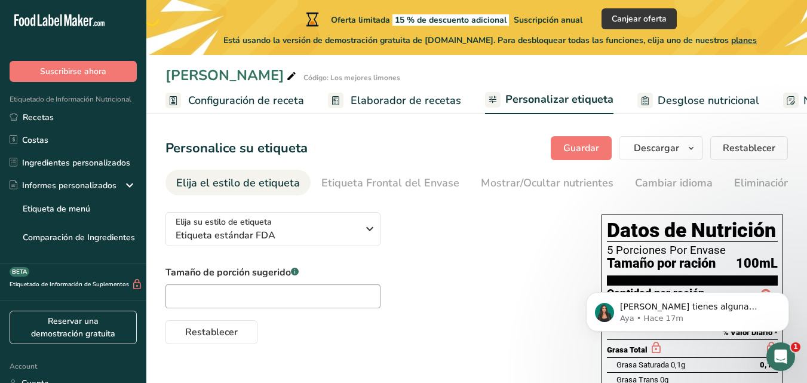
click at [257, 100] on span "Configuración de receta" at bounding box center [246, 101] width 116 height 16
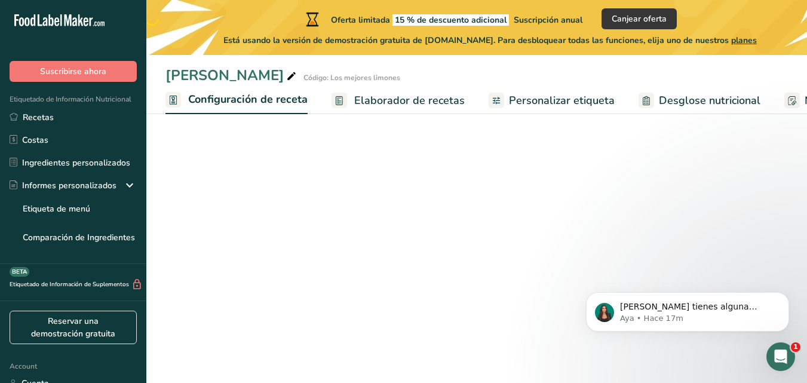
scroll to position [0, 4]
select select "22"
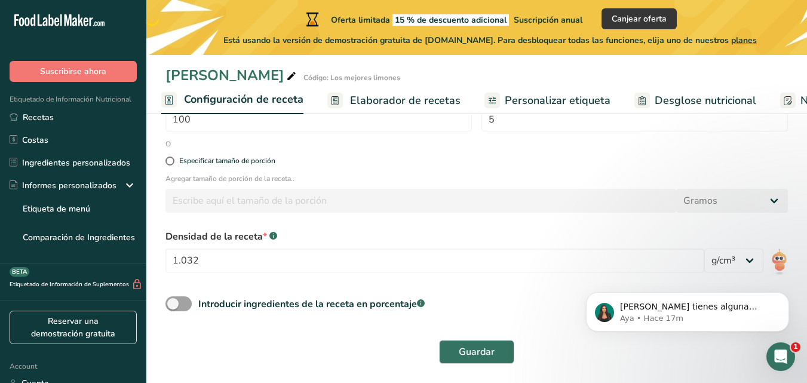
scroll to position [0, 0]
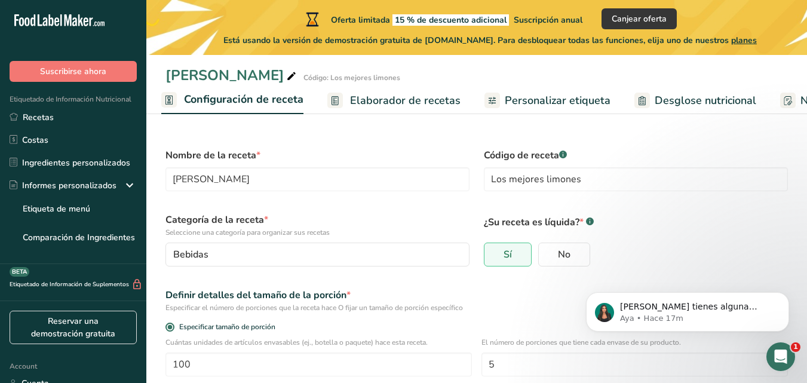
click at [382, 106] on span "Elaborador de recetas" at bounding box center [405, 101] width 111 height 16
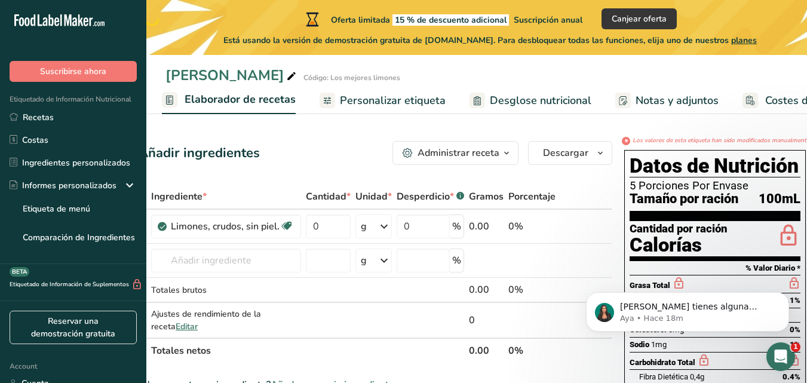
scroll to position [0, 29]
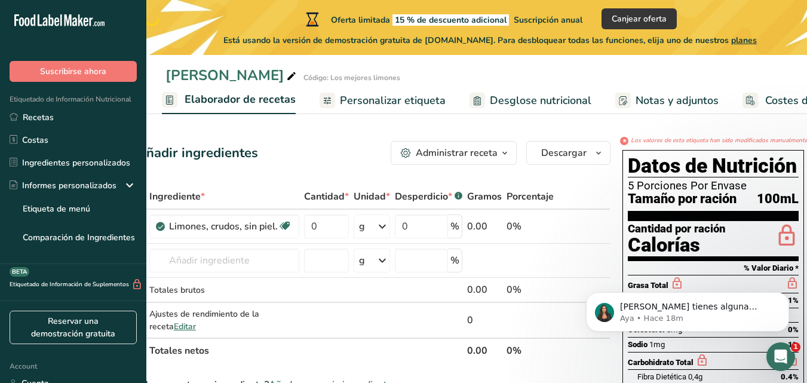
click at [376, 103] on span "Personalizar etiqueta" at bounding box center [393, 101] width 106 height 16
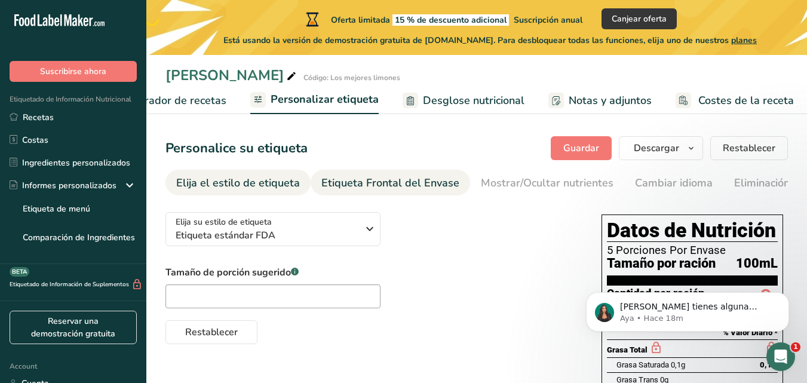
click at [394, 194] on link "Etiqueta Frontal del Envase" at bounding box center [390, 183] width 138 height 27
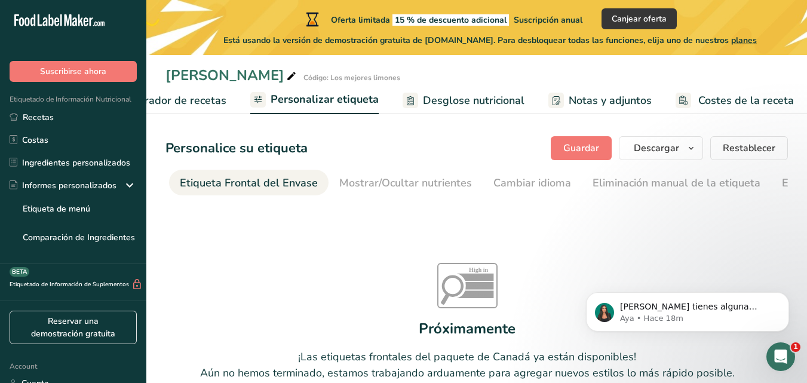
scroll to position [0, 142]
click at [500, 189] on div "Cambiar idioma" at bounding box center [532, 183] width 78 height 16
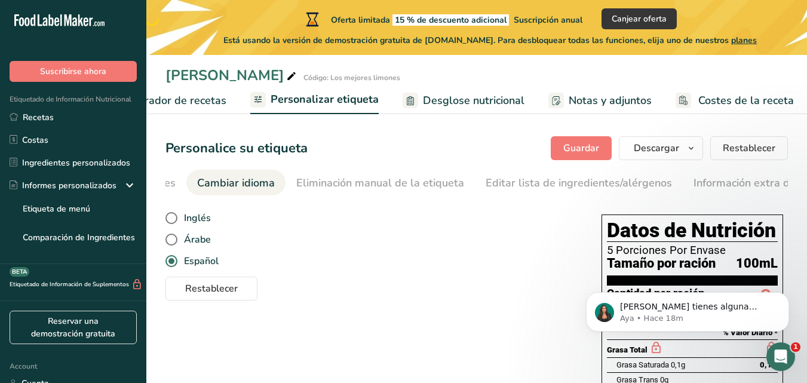
scroll to position [0, 449]
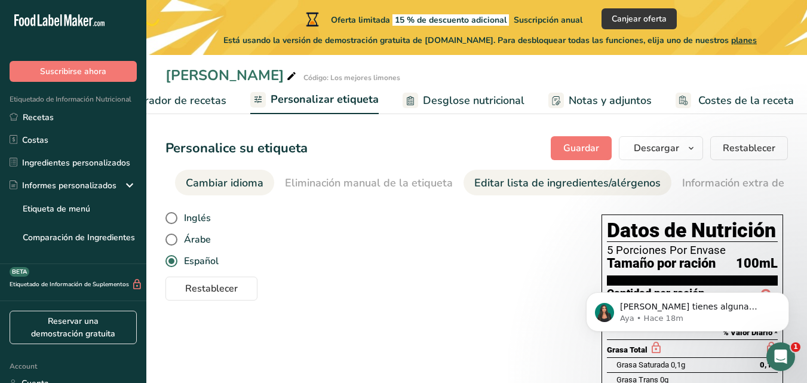
click at [515, 188] on div "Editar lista de ingredientes/alérgenos" at bounding box center [567, 183] width 186 height 16
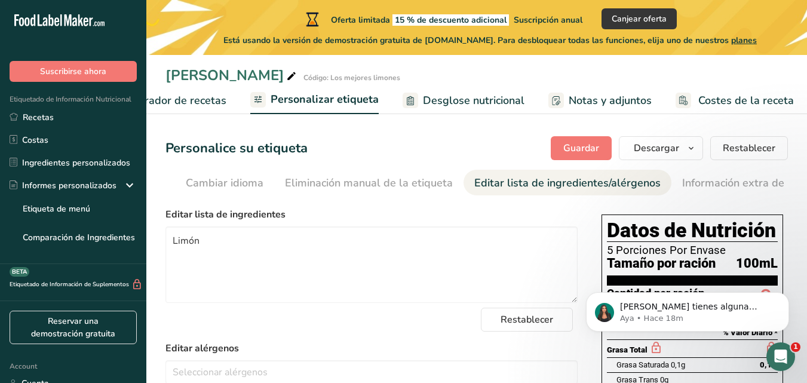
scroll to position [0, 493]
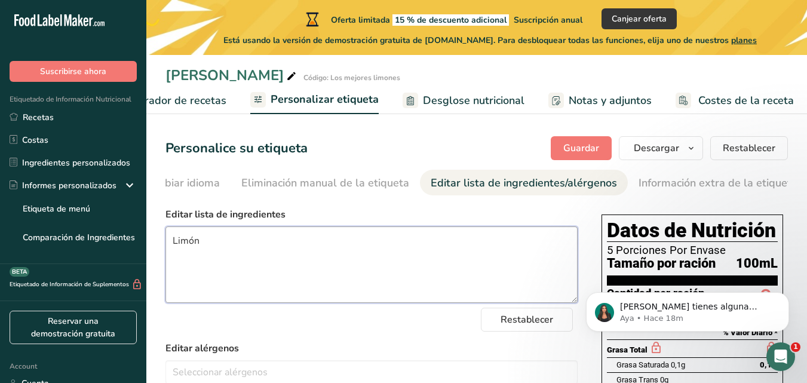
click at [225, 250] on textarea "Limón" at bounding box center [371, 264] width 412 height 76
click at [203, 247] on textarea "Limón,agua" at bounding box center [371, 264] width 412 height 76
click at [264, 245] on textarea "Limón, agua" at bounding box center [371, 264] width 412 height 76
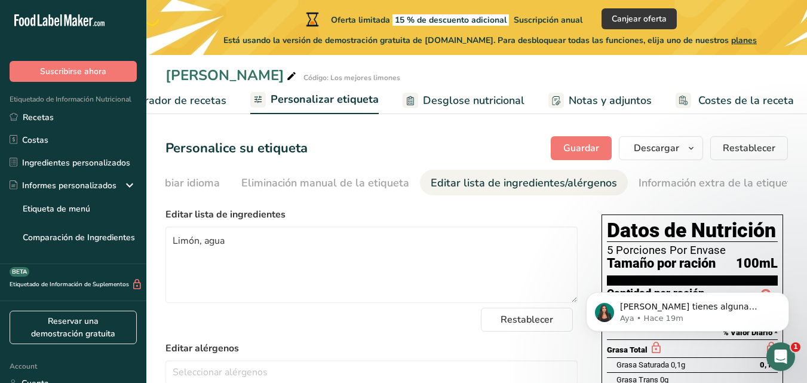
click at [351, 355] on label "Editar alérgenos" at bounding box center [371, 348] width 412 height 14
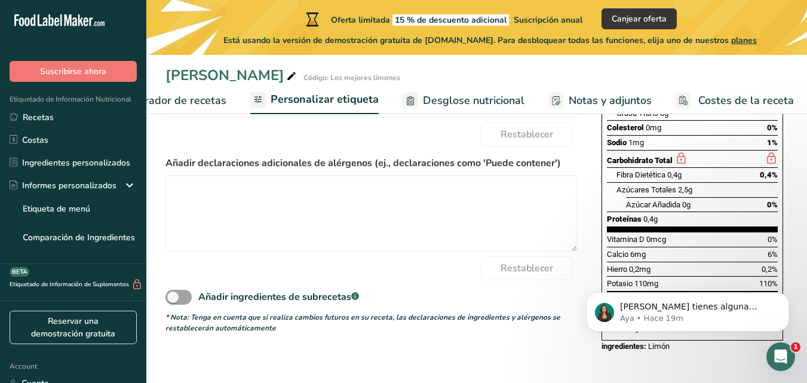
click at [351, 357] on div "Elija su estilo de etiqueta Etiqueta estándar FDA EE. UU. (FDA) Etiqueta estánd…" at bounding box center [476, 150] width 622 height 428
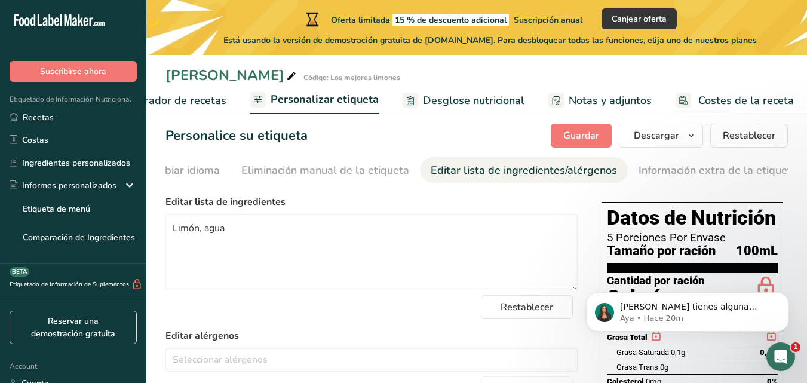
scroll to position [12, 0]
click at [590, 131] on span "Guardar" at bounding box center [581, 136] width 36 height 14
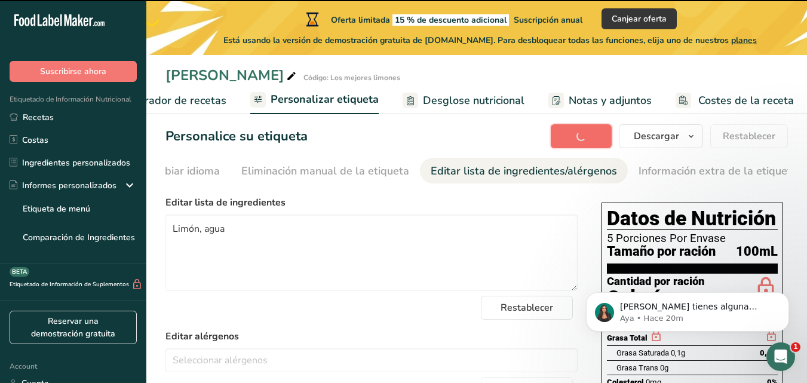
type textarea "Limón, agua"
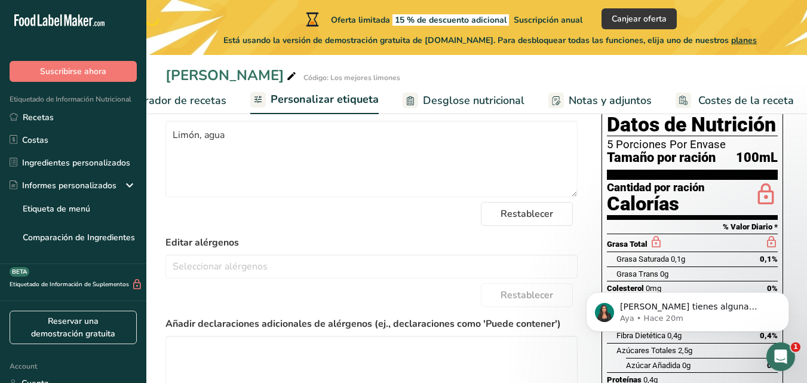
scroll to position [0, 0]
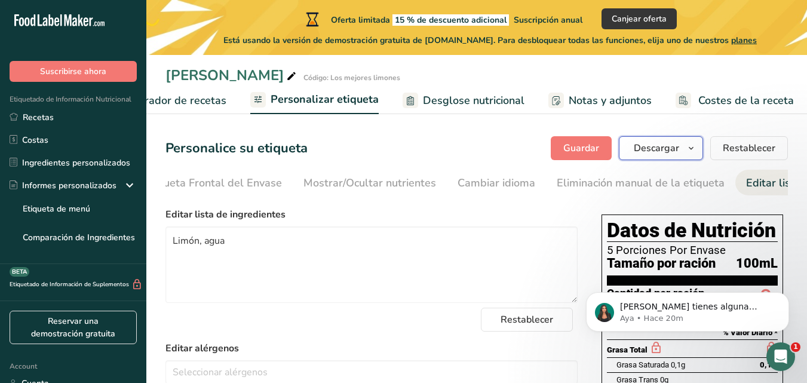
click at [681, 147] on button "Descargar" at bounding box center [661, 148] width 84 height 24
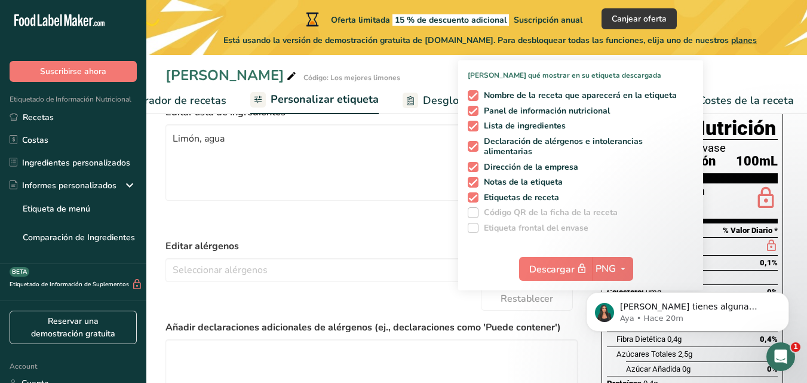
scroll to position [105, 0]
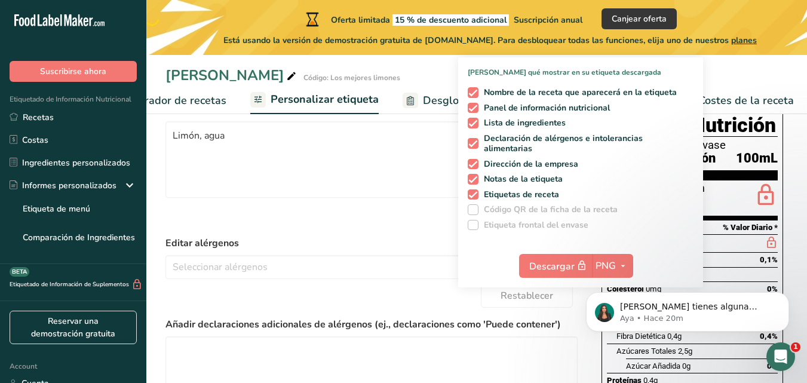
click html "Si tienes alguna pregunta no dudes en consultarnos. ¡Estamos aquí para ayudarte…"
click at [624, 263] on icon "button" at bounding box center [623, 266] width 10 height 15
click html "Si tienes alguna pregunta no dudes en consultarnos. ¡Estamos aquí para ayudarte…"
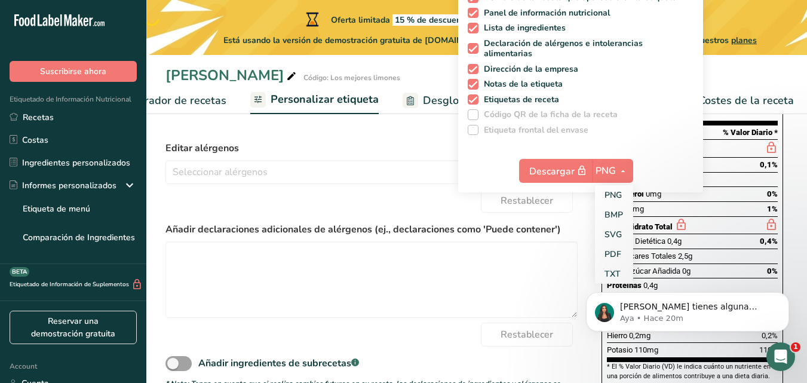
scroll to position [222, 0]
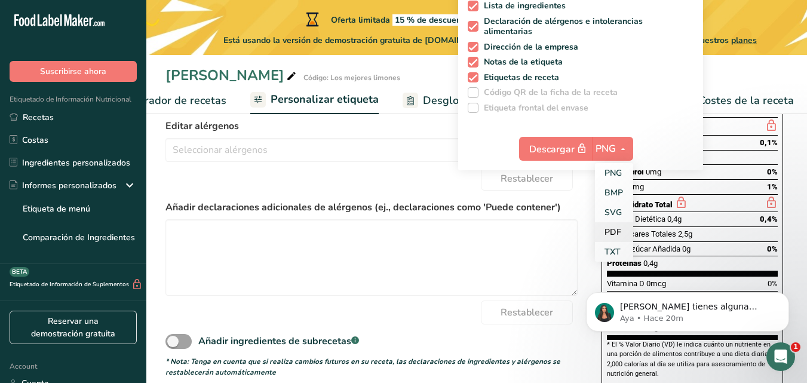
click at [613, 227] on link "PDF" at bounding box center [614, 232] width 38 height 20
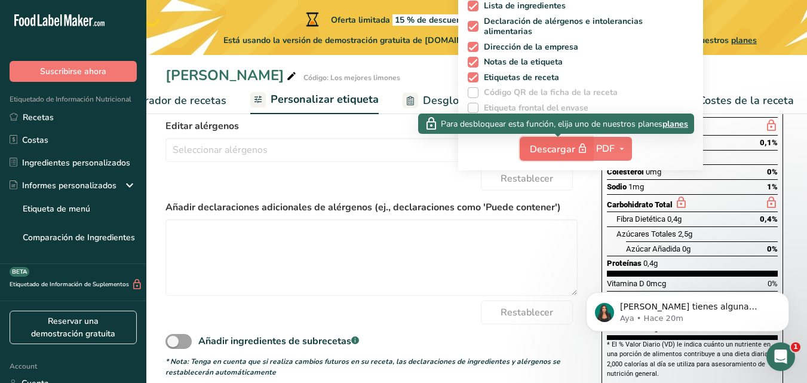
click at [556, 151] on span "Descargar" at bounding box center [560, 149] width 60 height 15
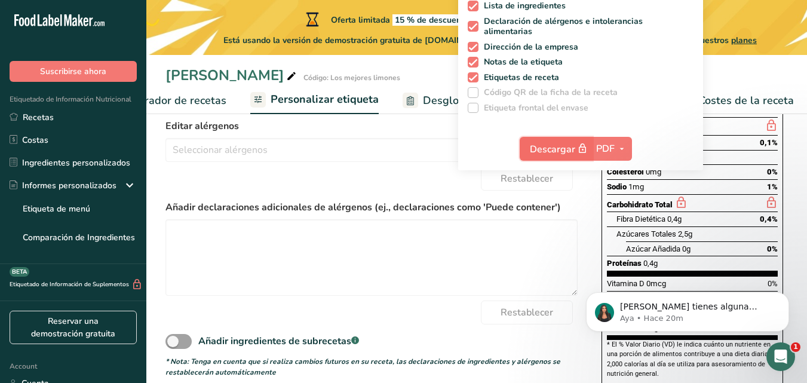
click at [544, 150] on span "Descargar" at bounding box center [560, 149] width 60 height 15
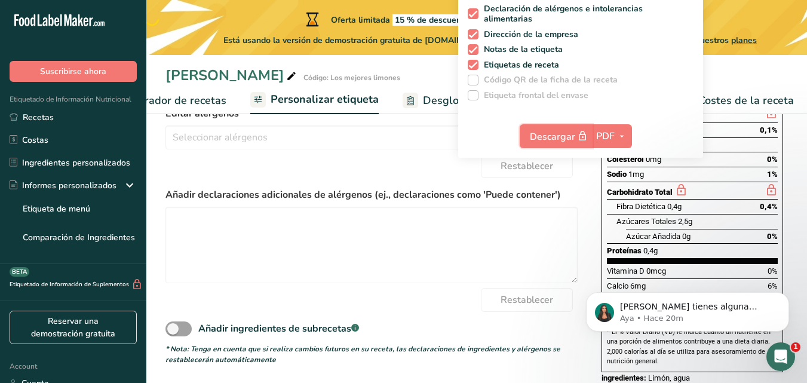
scroll to position [234, 0]
click at [524, 289] on form "Editar lista de ingredientes Limón, agua Restablecer Editar alérgenos Soja Frut…" at bounding box center [371, 169] width 412 height 392
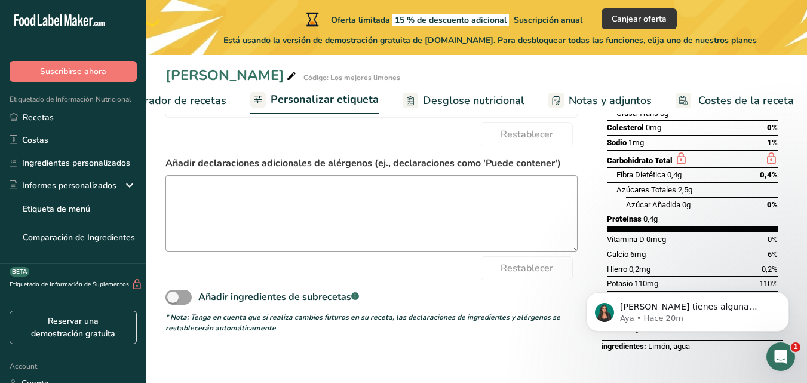
scroll to position [269, 0]
click at [784, 291] on button "Dismiss notification" at bounding box center [786, 296] width 16 height 16
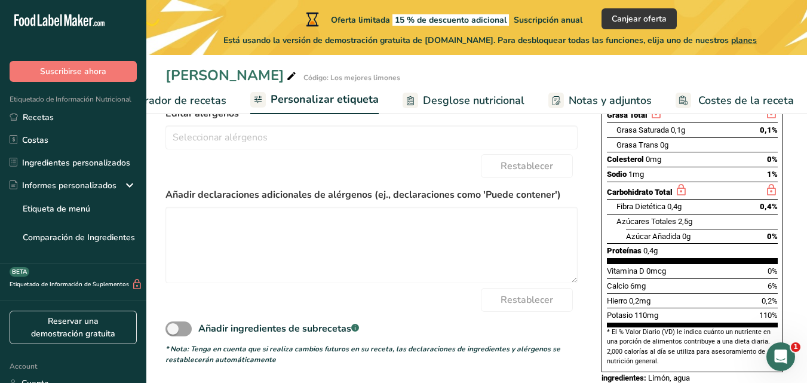
scroll to position [234, 0]
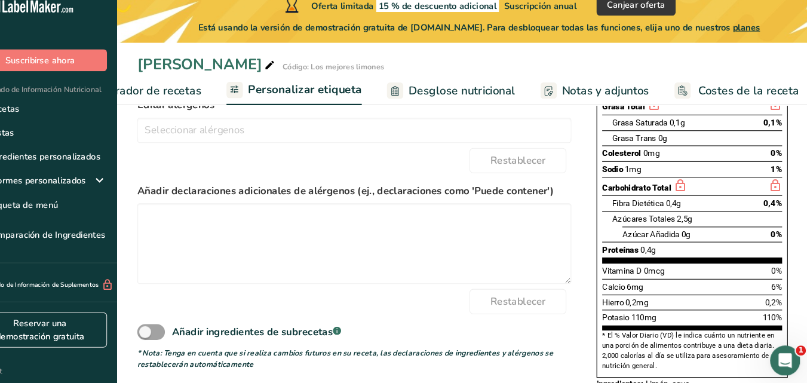
click at [210, 103] on span "Elaborador de recetas" at bounding box center [171, 101] width 111 height 16
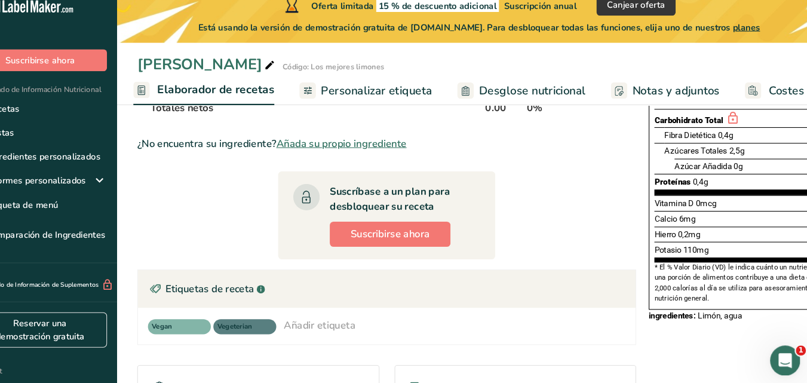
scroll to position [229, 0]
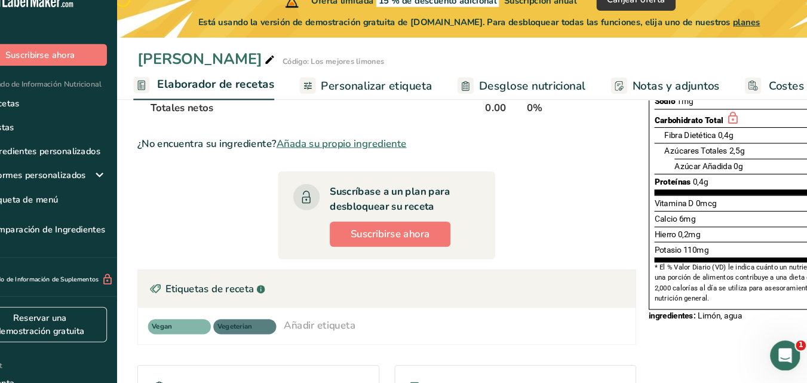
click at [329, 99] on icon at bounding box center [328, 100] width 10 height 15
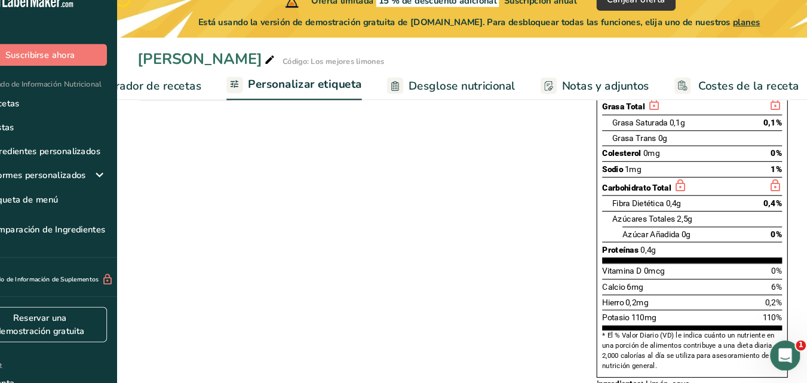
click at [208, 102] on span "Elaborador de recetas" at bounding box center [171, 101] width 111 height 16
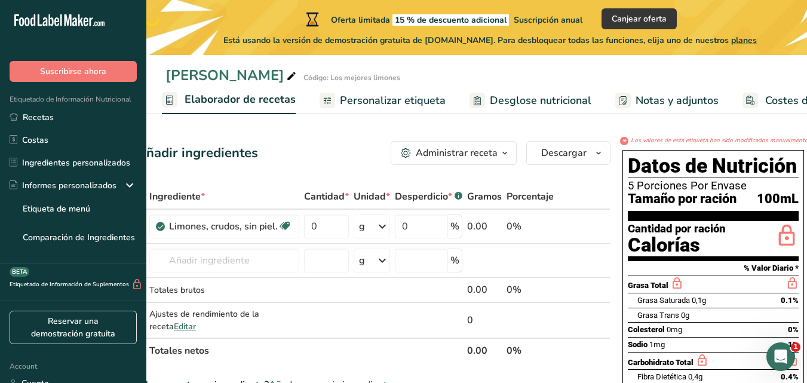
click at [620, 234] on div "Datos de Nutrición 5 Porciones Por Envase Tamaño por ración 100mL Cantidad por …" at bounding box center [713, 351] width 191 height 413
click at [596, 159] on icon "button" at bounding box center [599, 153] width 10 height 15
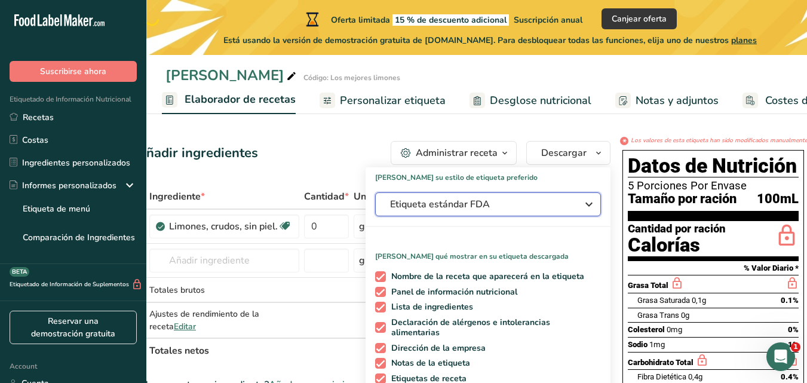
click at [516, 199] on span "Etiqueta estándar FDA" at bounding box center [479, 204] width 179 height 14
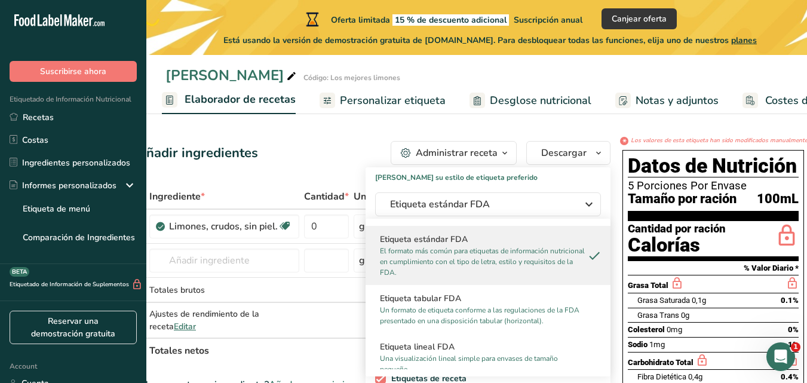
click at [469, 265] on p "El formato más común para etiquetas de información nutricional en cumplimiento …" at bounding box center [482, 261] width 205 height 32
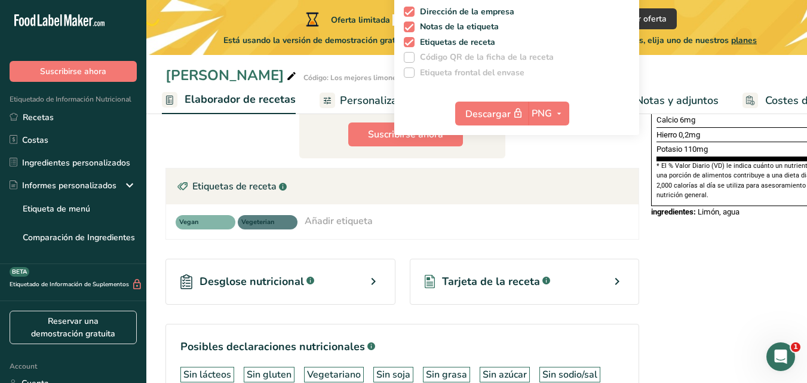
scroll to position [337, 0]
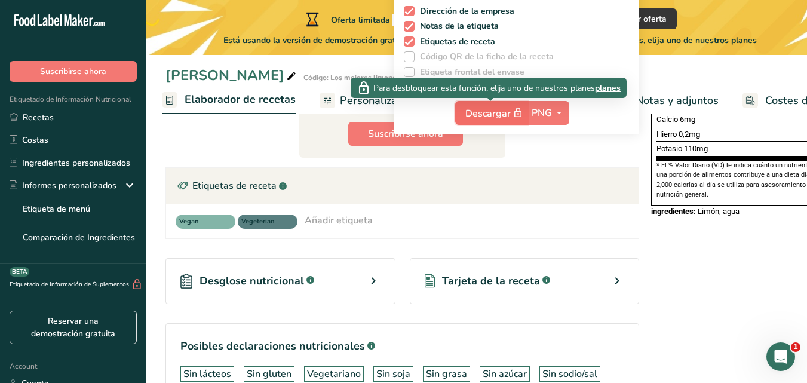
click at [493, 119] on span "Descargar" at bounding box center [495, 113] width 60 height 15
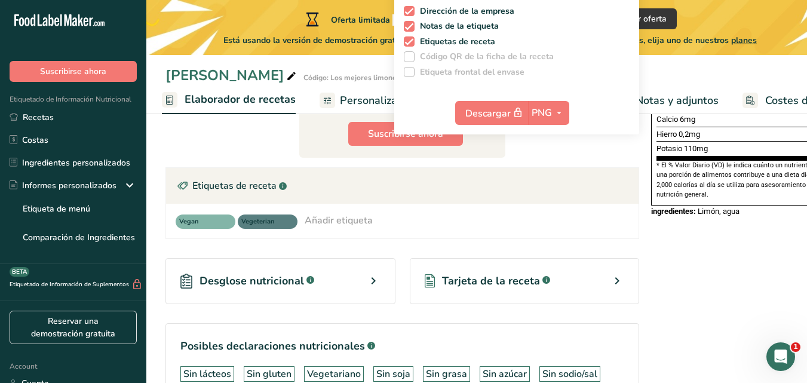
click at [468, 217] on div "Vegan Vegeterian Añadir etiqueta Etiquetas estándar Etiquetas personalizadas Fu…" at bounding box center [402, 221] width 453 height 16
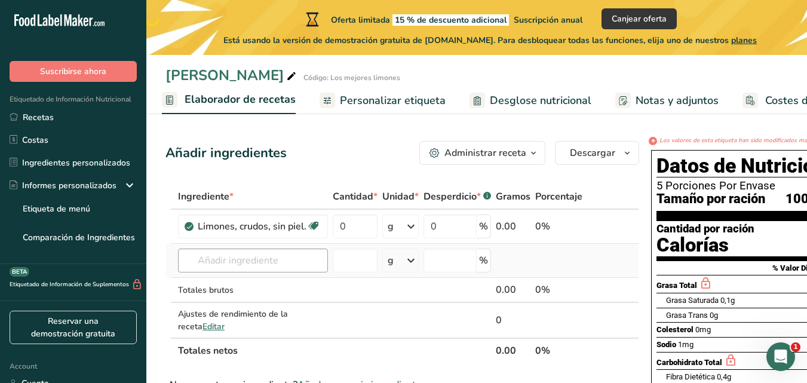
scroll to position [0, 29]
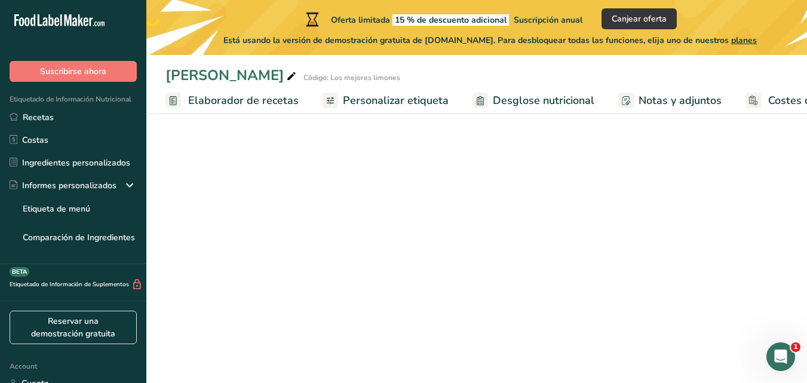
select select "22"
select select "Calories"
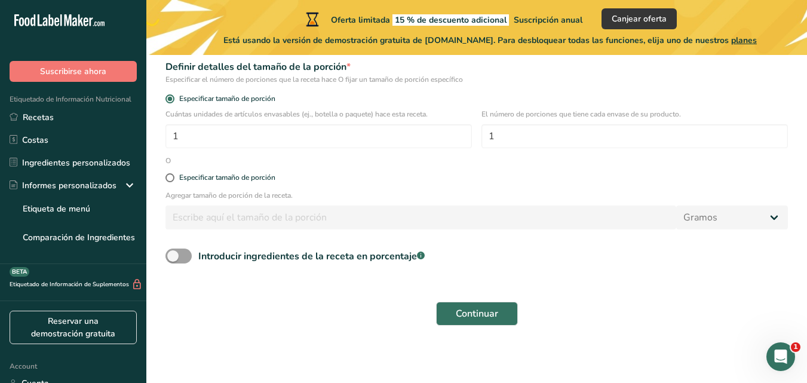
scroll to position [198, 0]
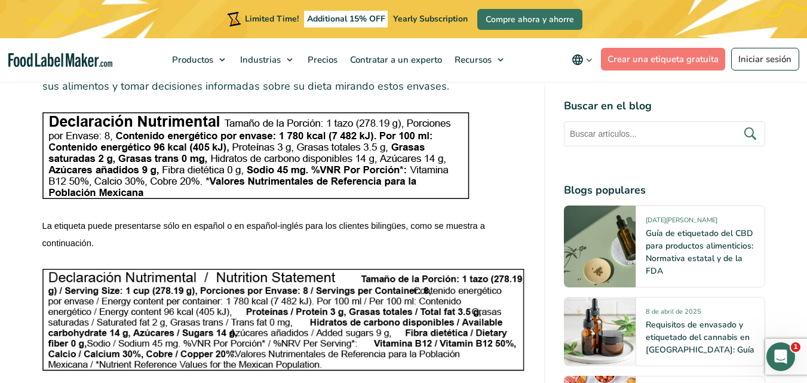
scroll to position [3612, 0]
